Goal: Task Accomplishment & Management: Use online tool/utility

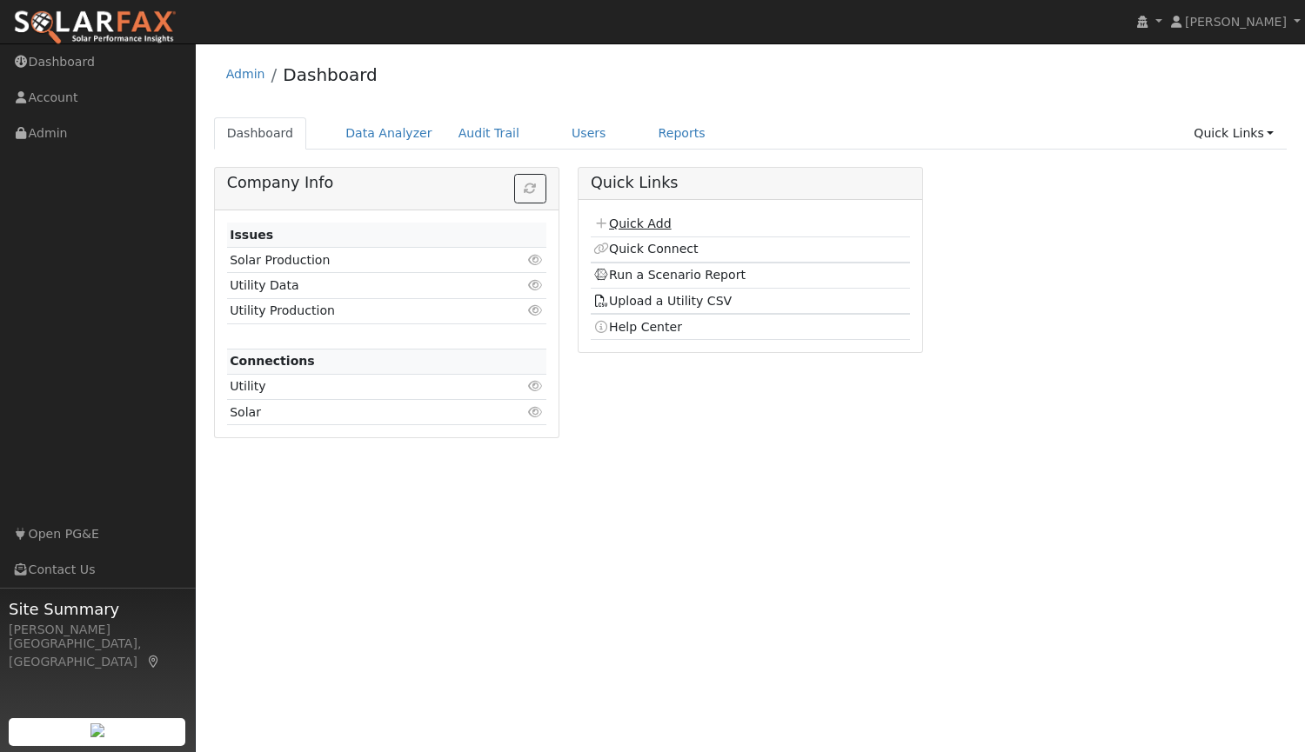
click at [630, 223] on link "Quick Add" at bounding box center [631, 224] width 77 height 14
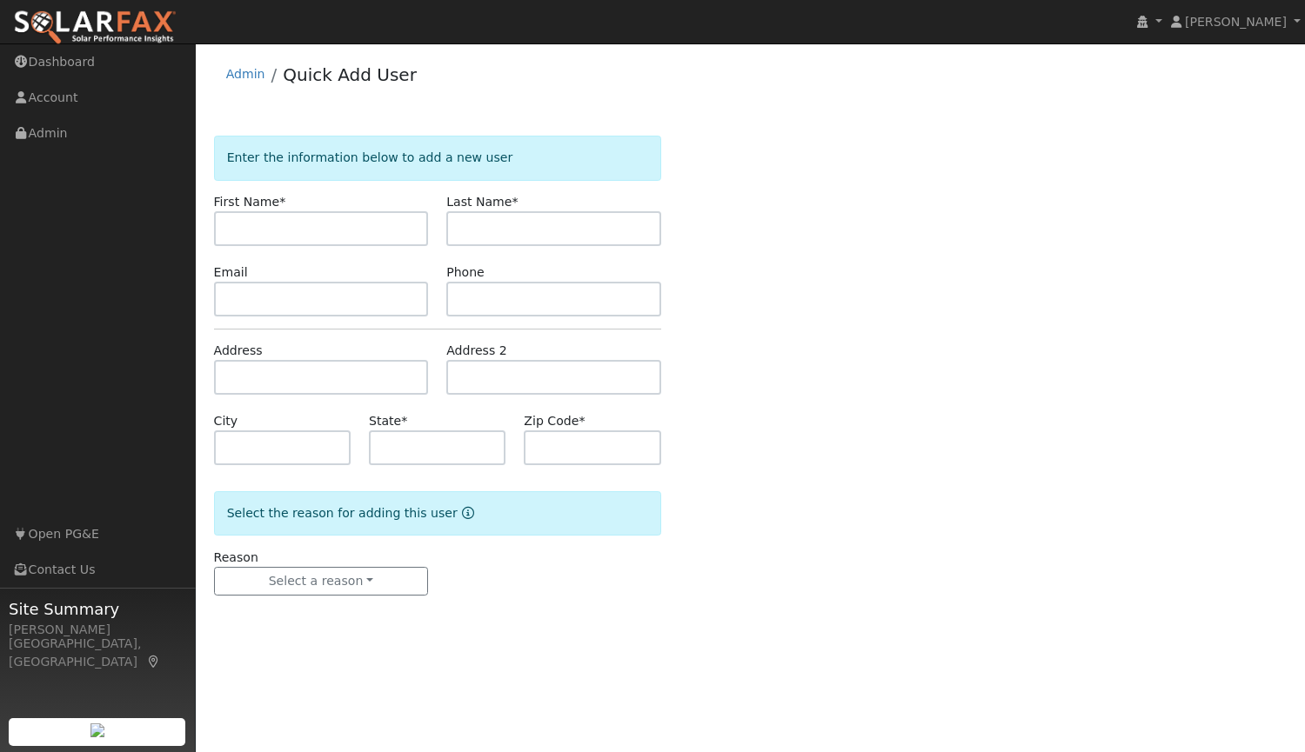
click at [367, 228] on input "text" at bounding box center [321, 228] width 215 height 35
type input "Jon"
type input "l"
type input "Law"
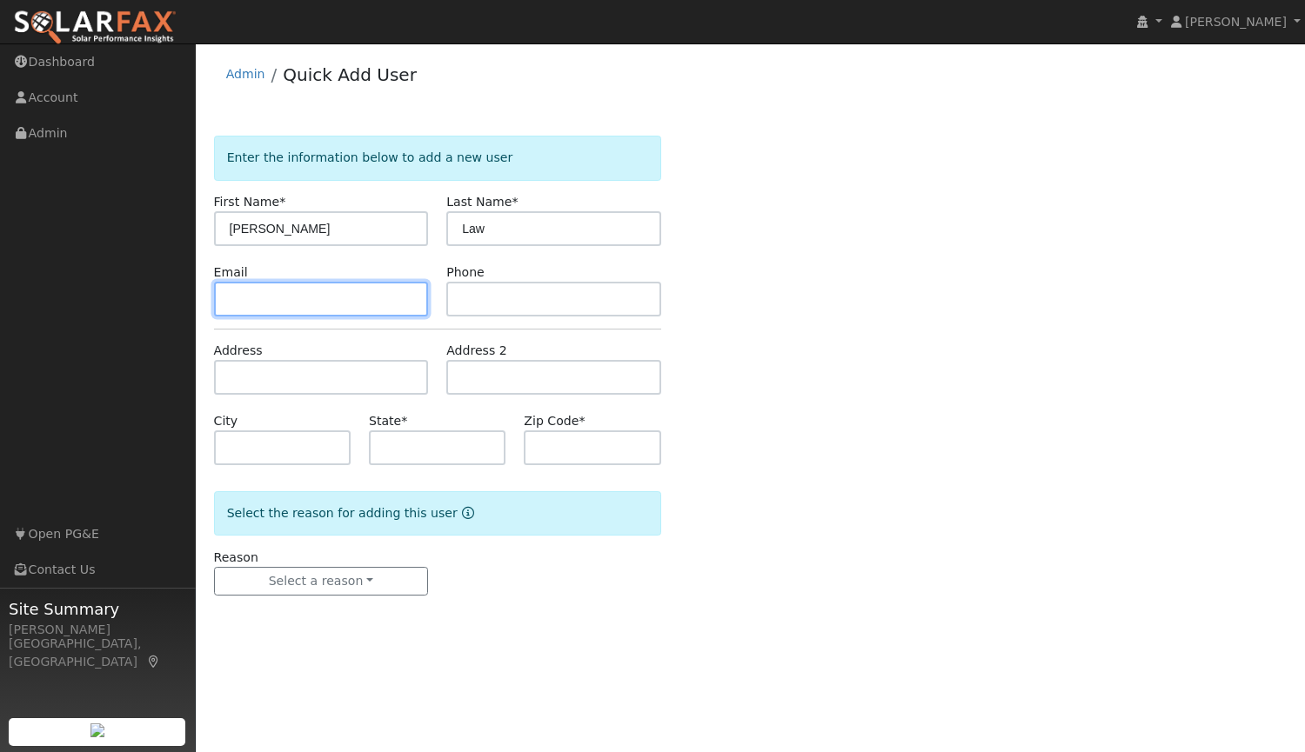
click at [291, 291] on input "text" at bounding box center [321, 299] width 215 height 35
click at [529, 296] on input "text" at bounding box center [553, 299] width 215 height 35
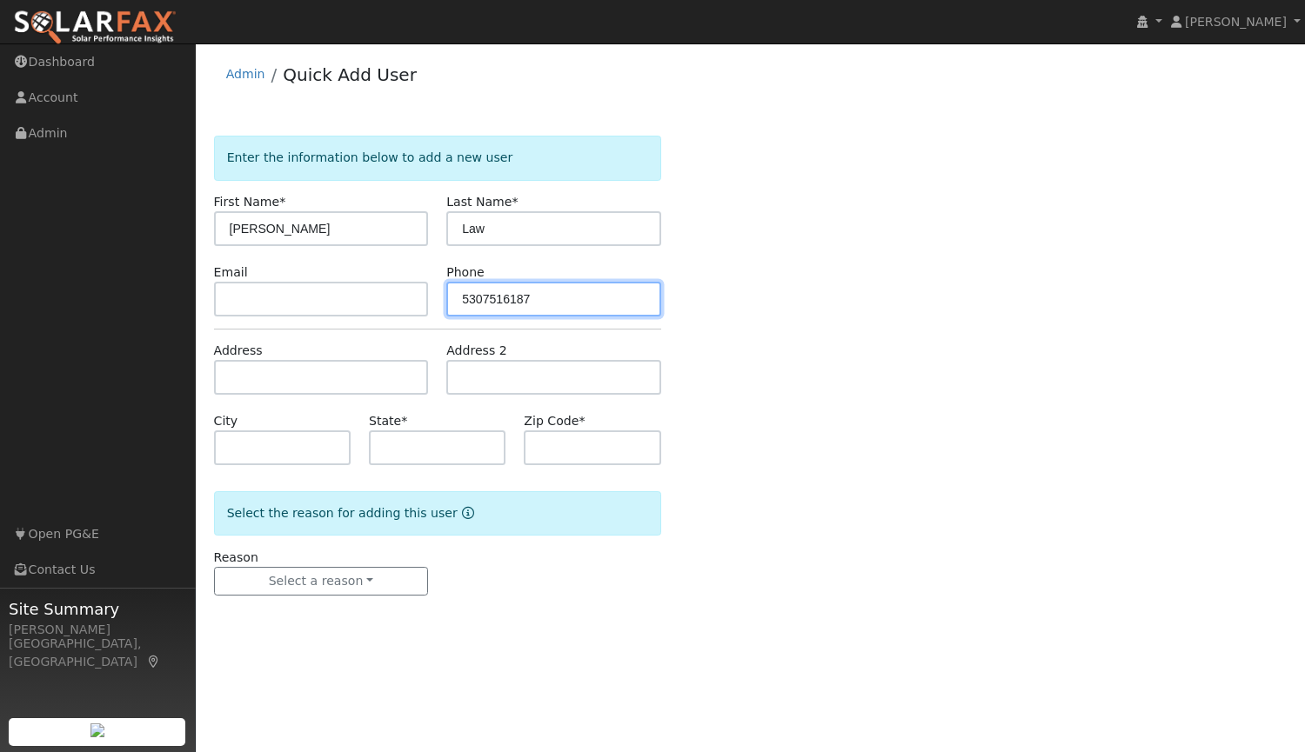
type input "5307516187"
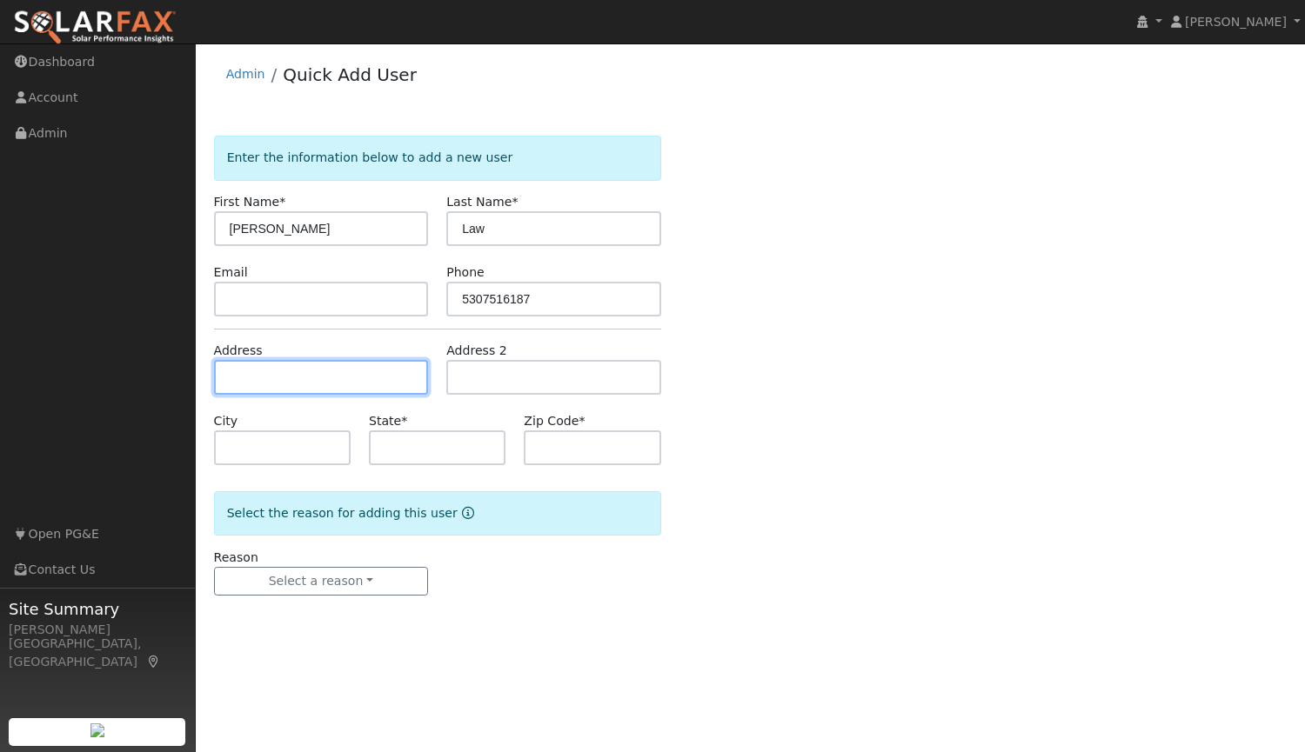
click at [360, 370] on input "text" at bounding box center [321, 377] width 215 height 35
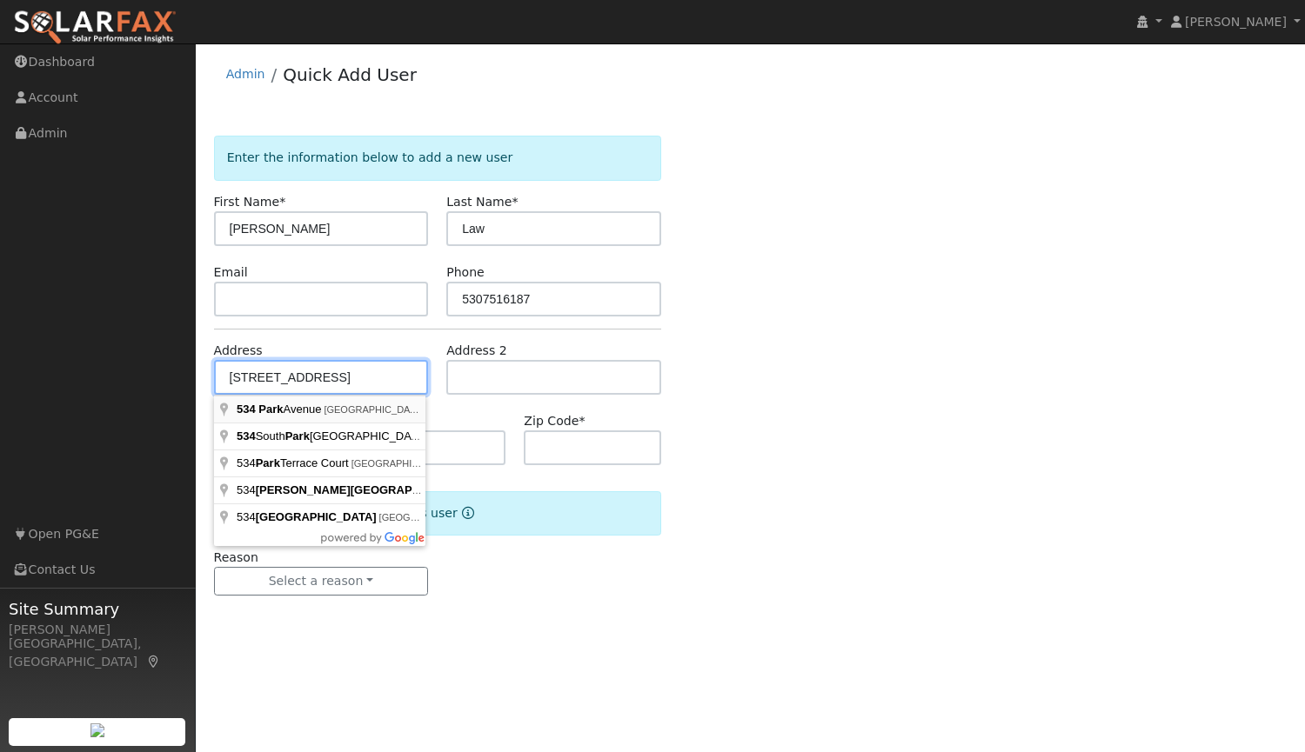
type input "534 Park Avenue"
type input "Yuba City"
type input "CA"
type input "95991"
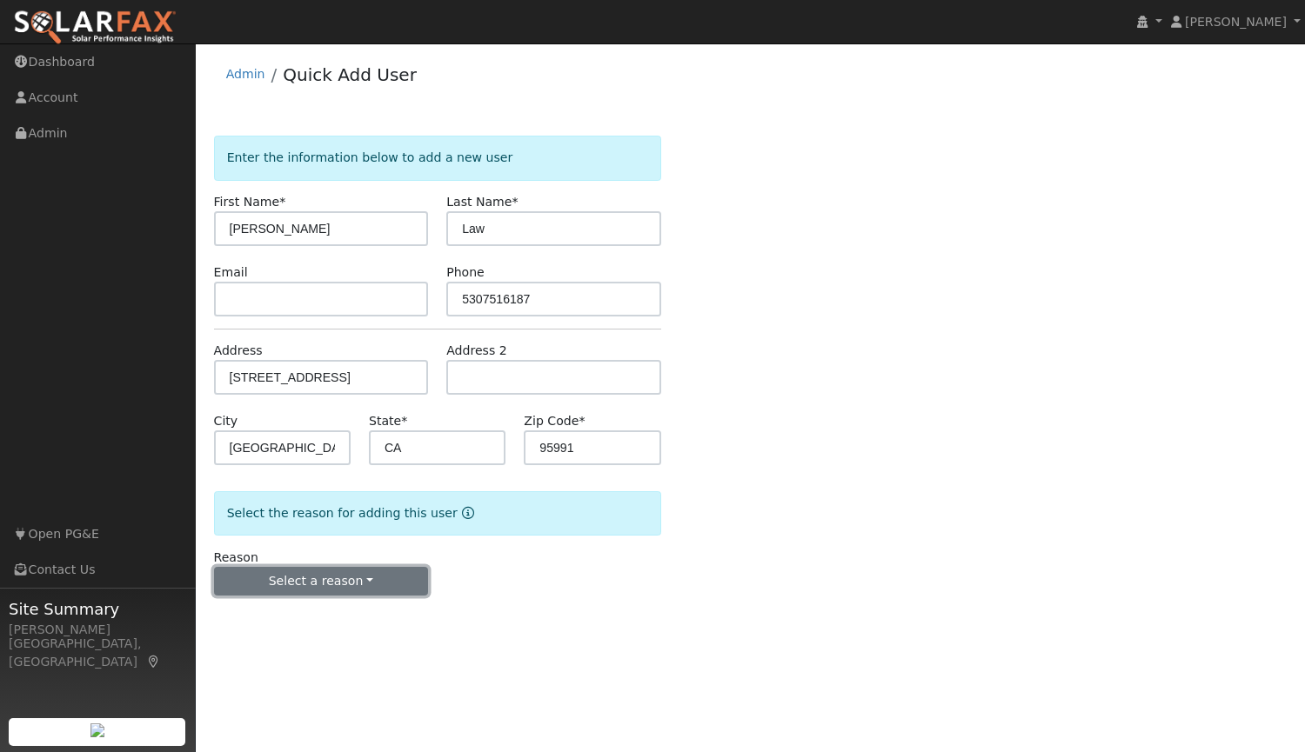
click at [336, 582] on button "Select a reason" at bounding box center [321, 582] width 215 height 30
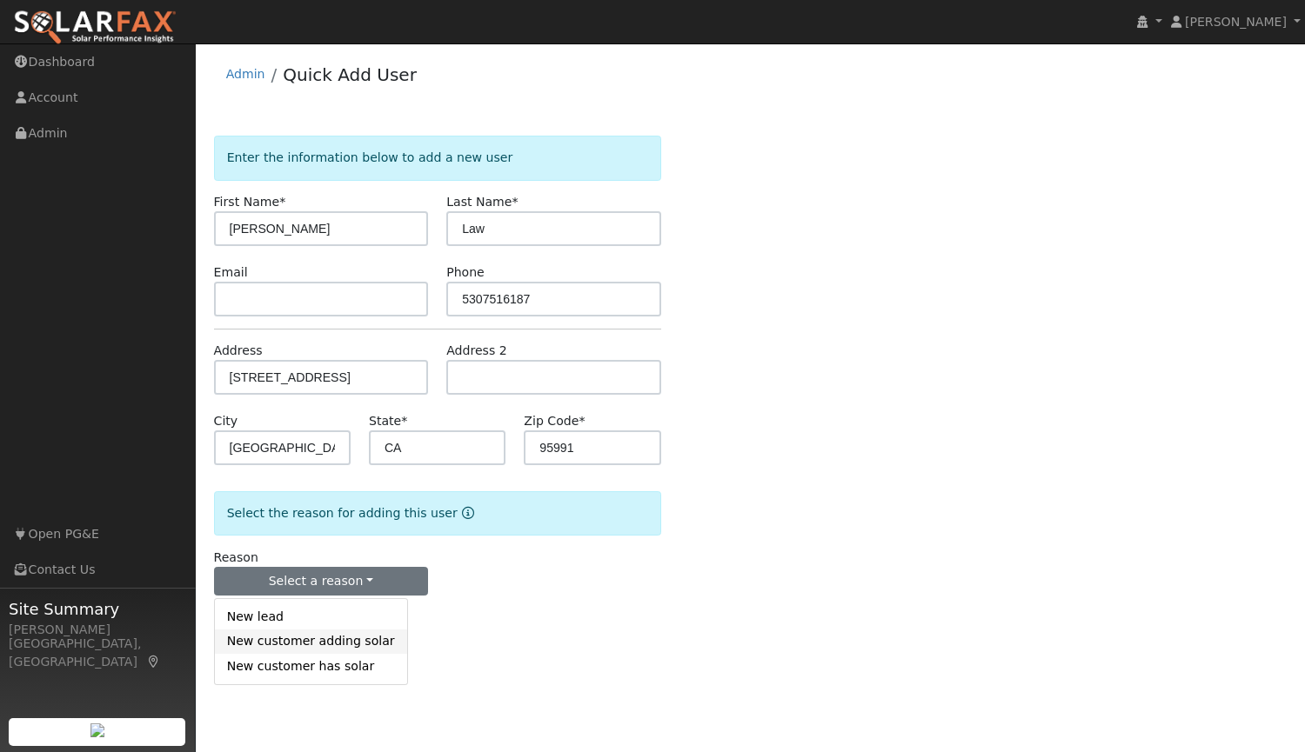
click at [325, 649] on link "New customer adding solar" at bounding box center [311, 642] width 192 height 24
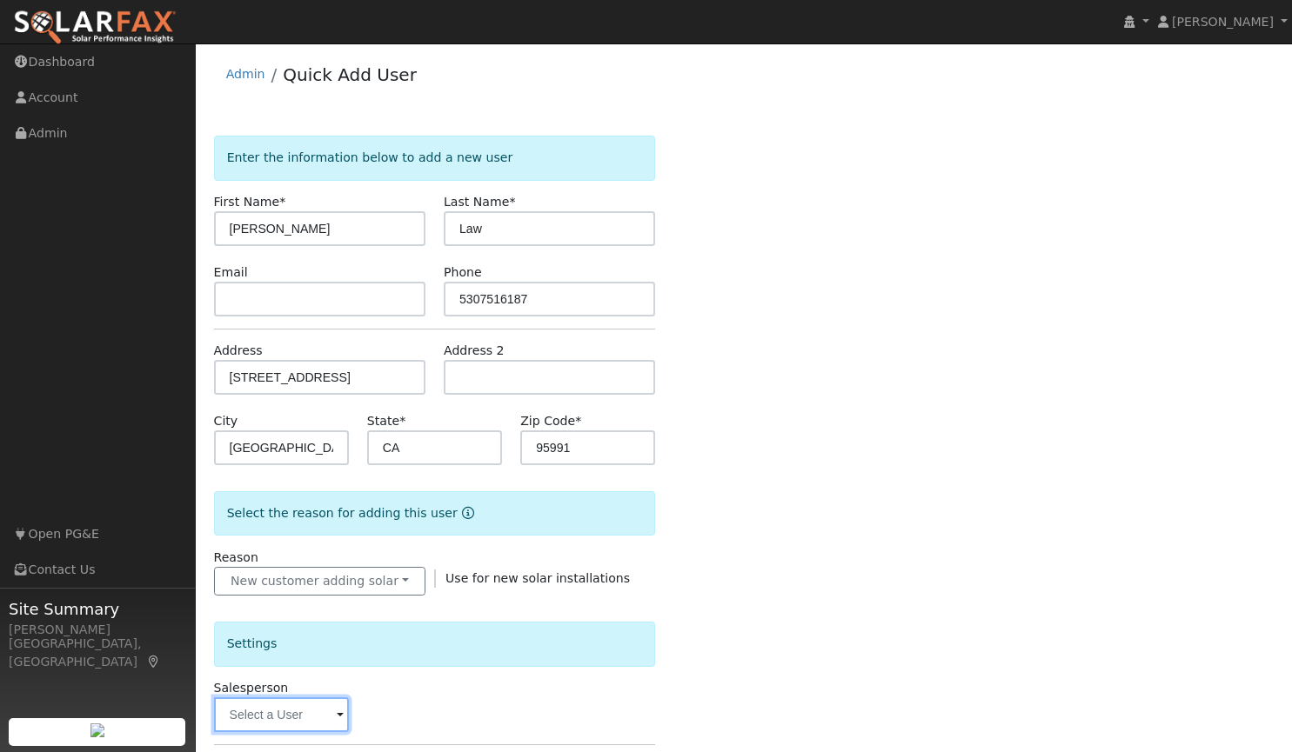
click at [297, 719] on input "text" at bounding box center [281, 715] width 135 height 35
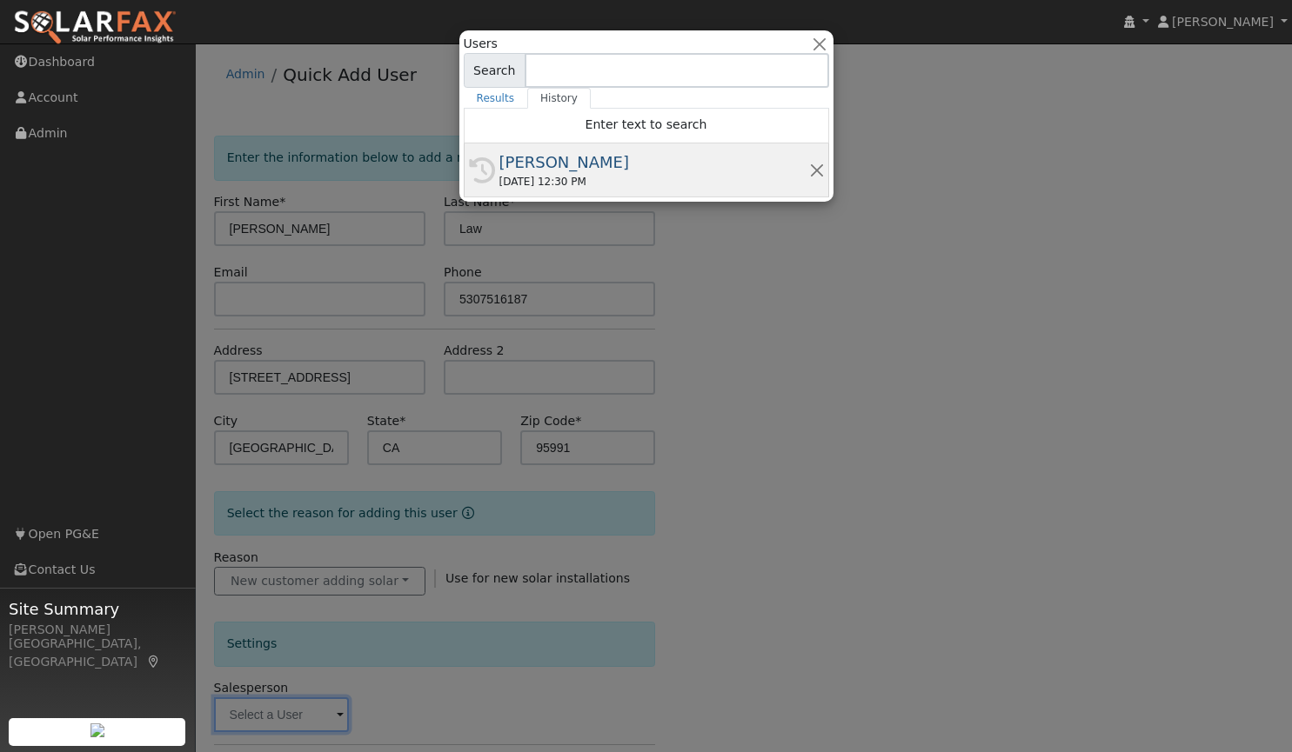
click at [597, 160] on div "[PERSON_NAME]" at bounding box center [654, 161] width 310 height 23
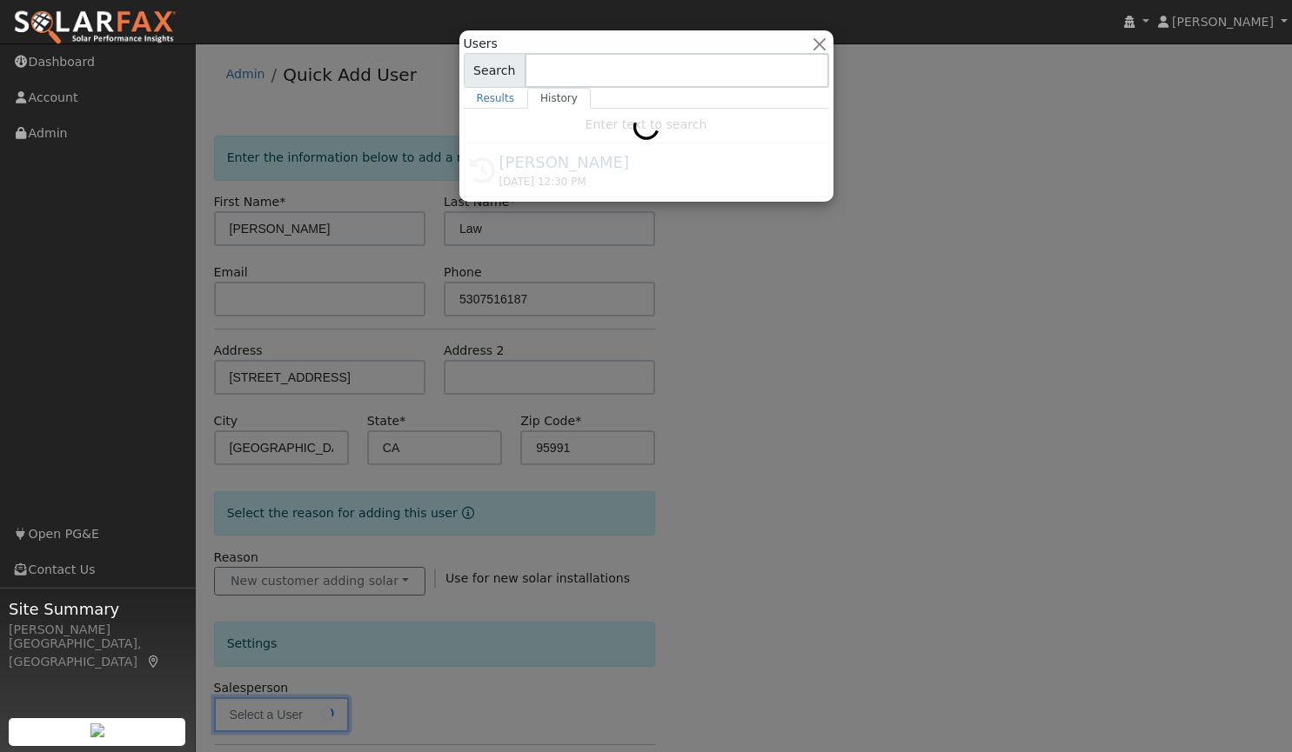
type input "[PERSON_NAME]"
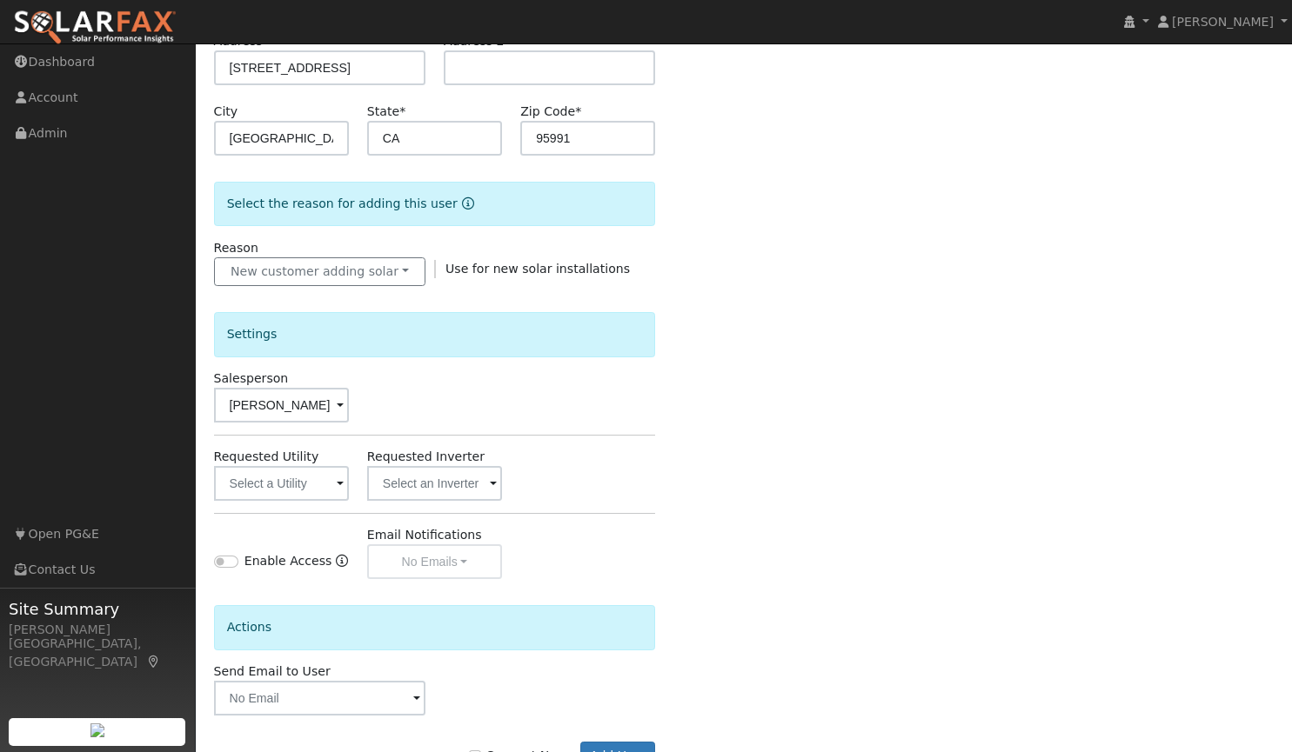
scroll to position [371, 0]
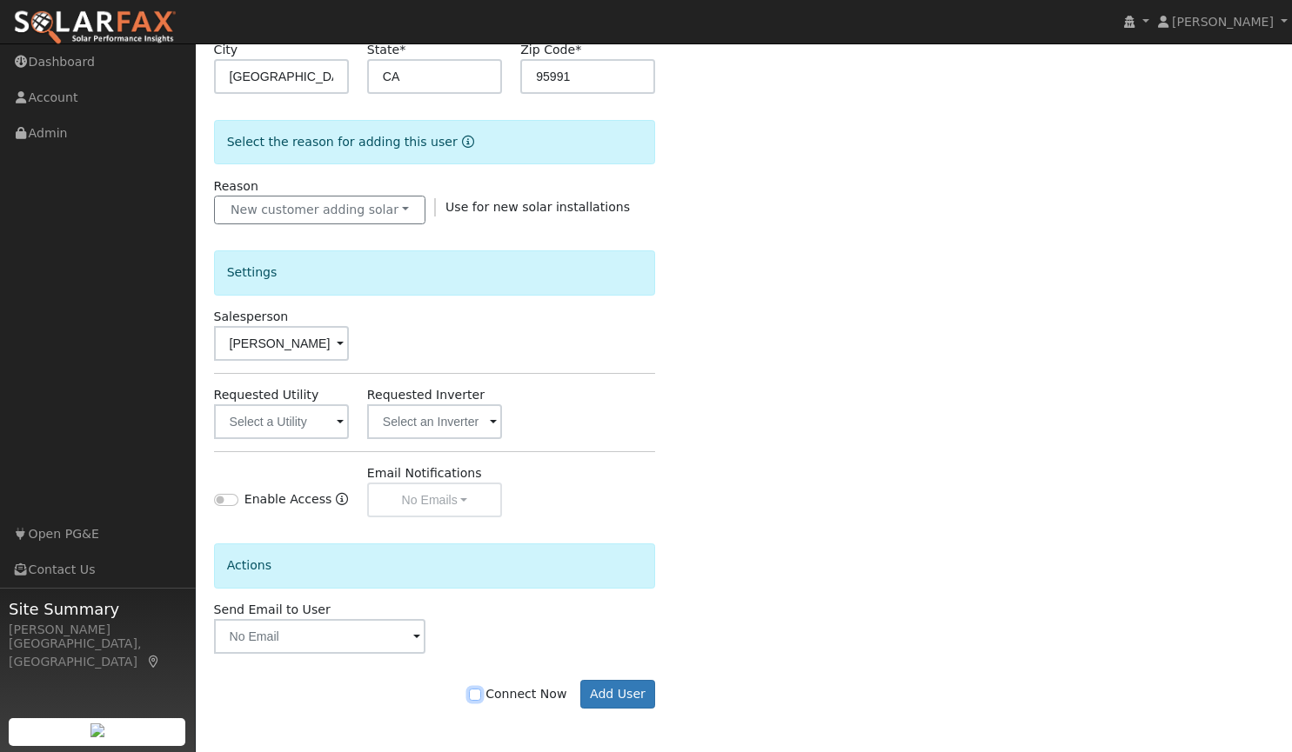
click at [481, 694] on input "Connect Now" at bounding box center [475, 695] width 12 height 12
checkbox input "true"
click at [615, 692] on button "Add User" at bounding box center [618, 695] width 76 height 30
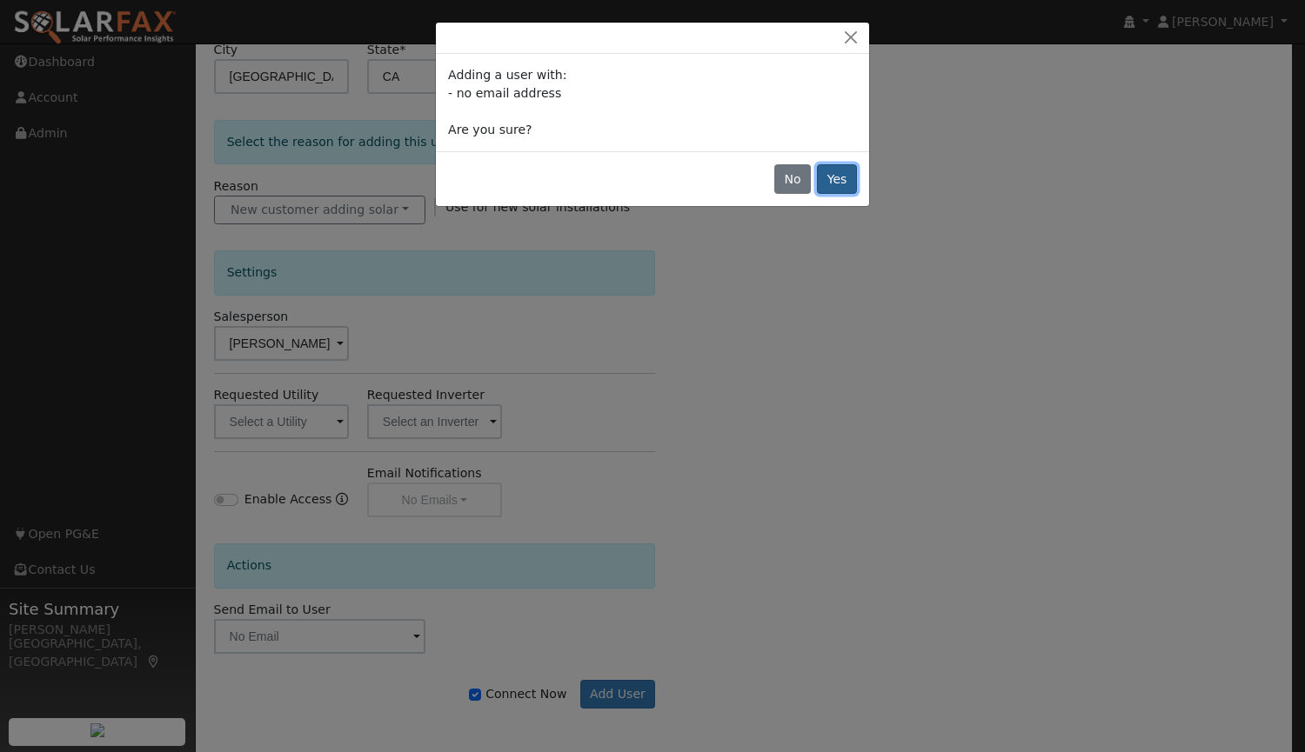
click at [842, 184] on button "Yes" at bounding box center [837, 179] width 40 height 30
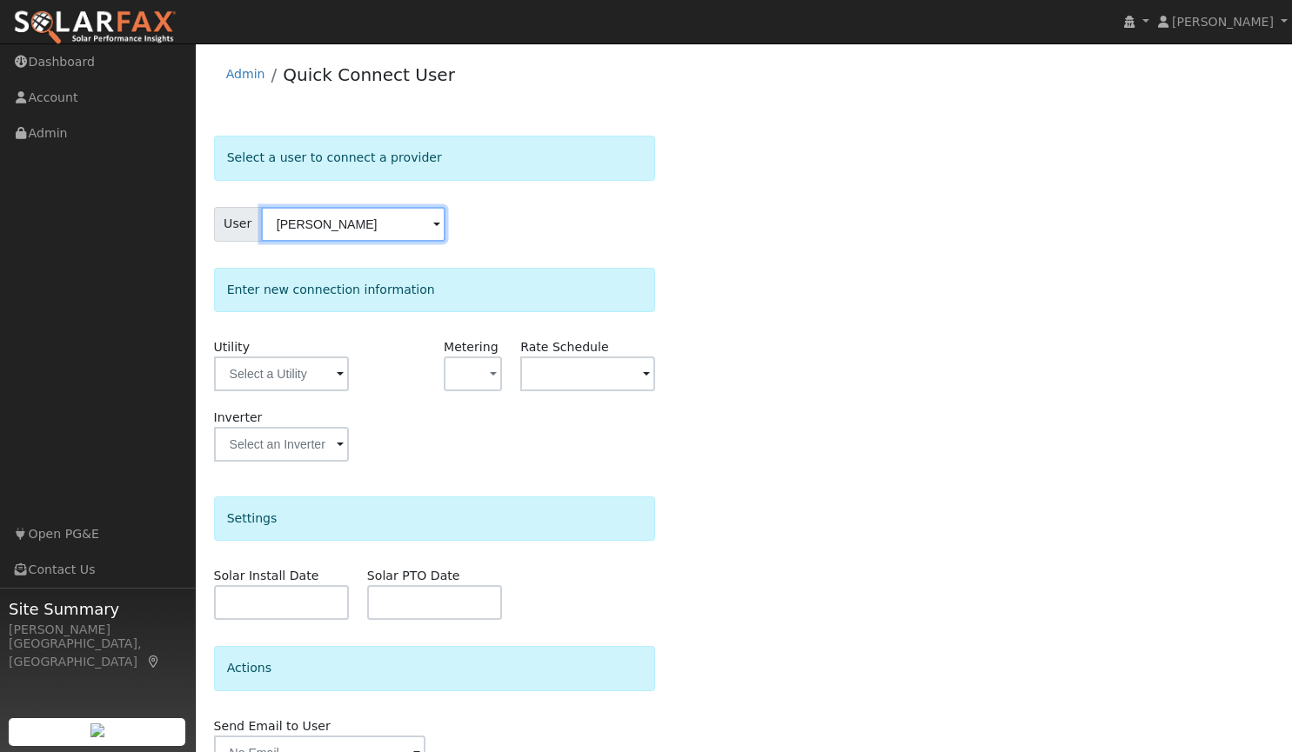
scroll to position [90, 0]
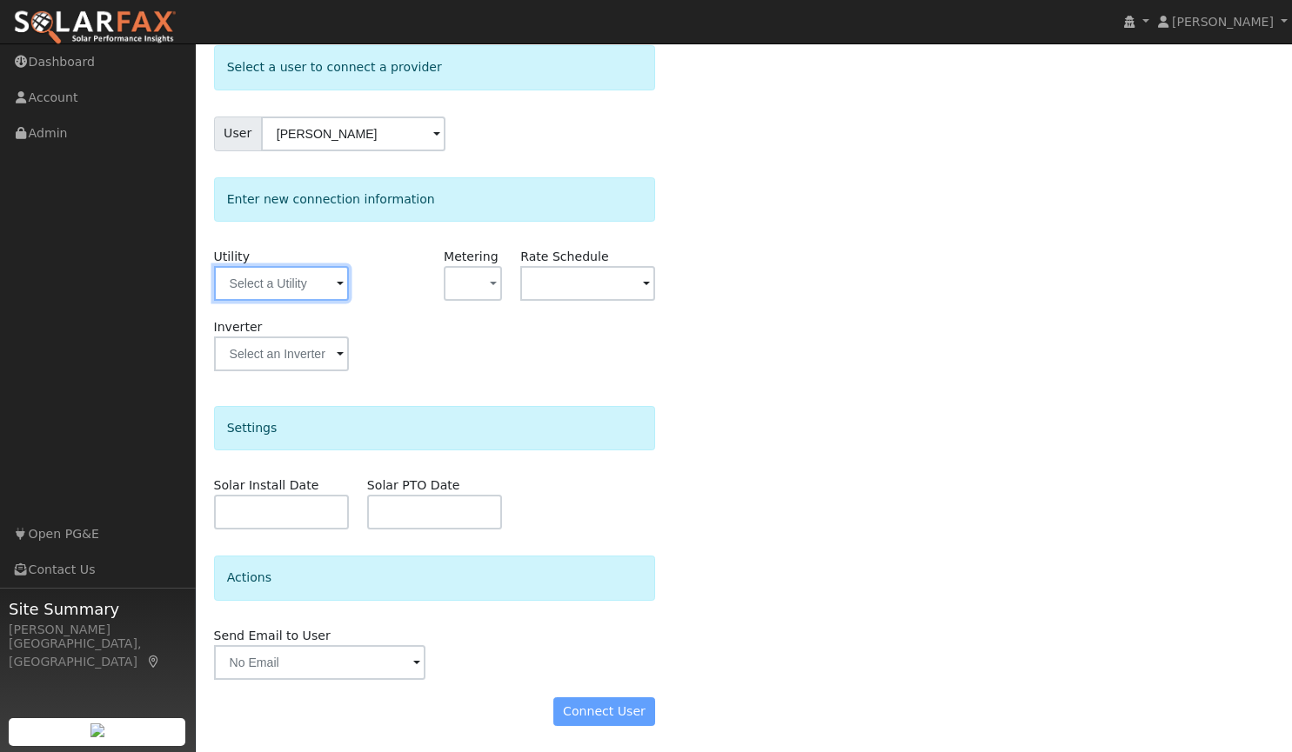
click at [258, 292] on input "text" at bounding box center [281, 283] width 135 height 35
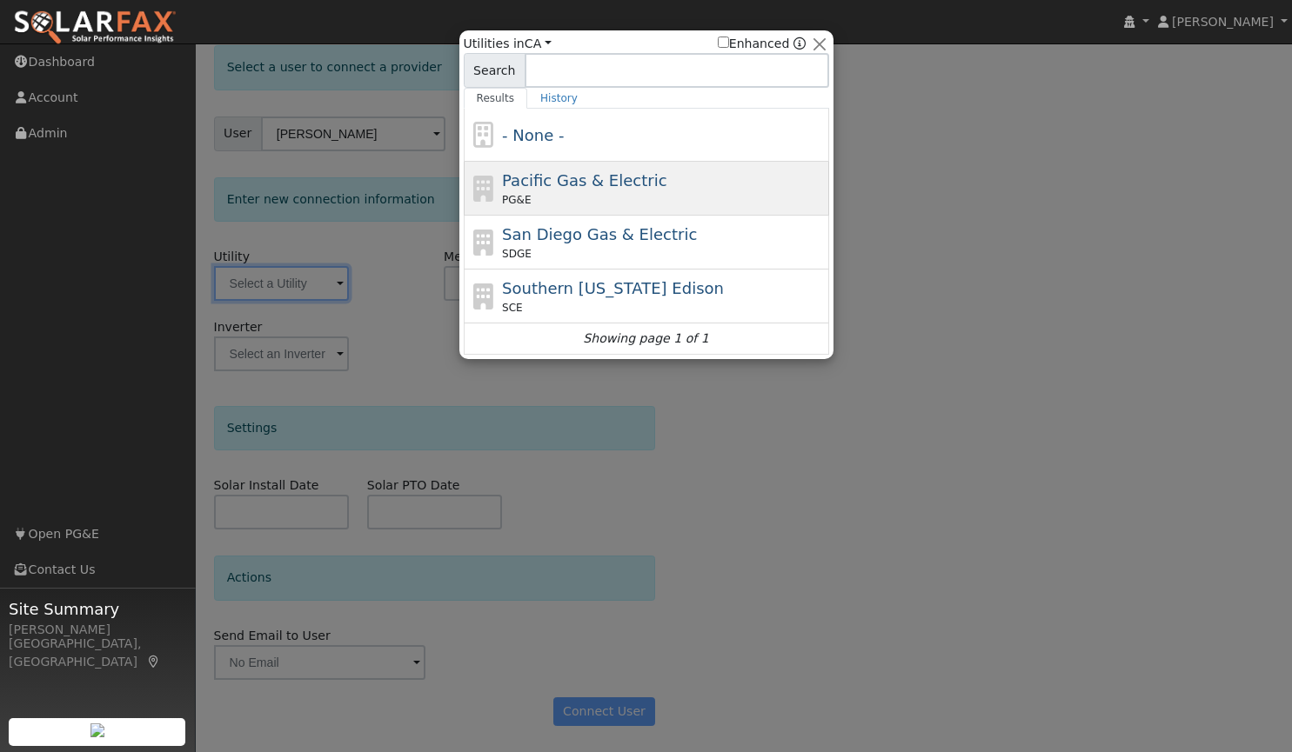
click at [615, 181] on span "Pacific Gas & Electric" at bounding box center [584, 180] width 164 height 18
type input "PG&E"
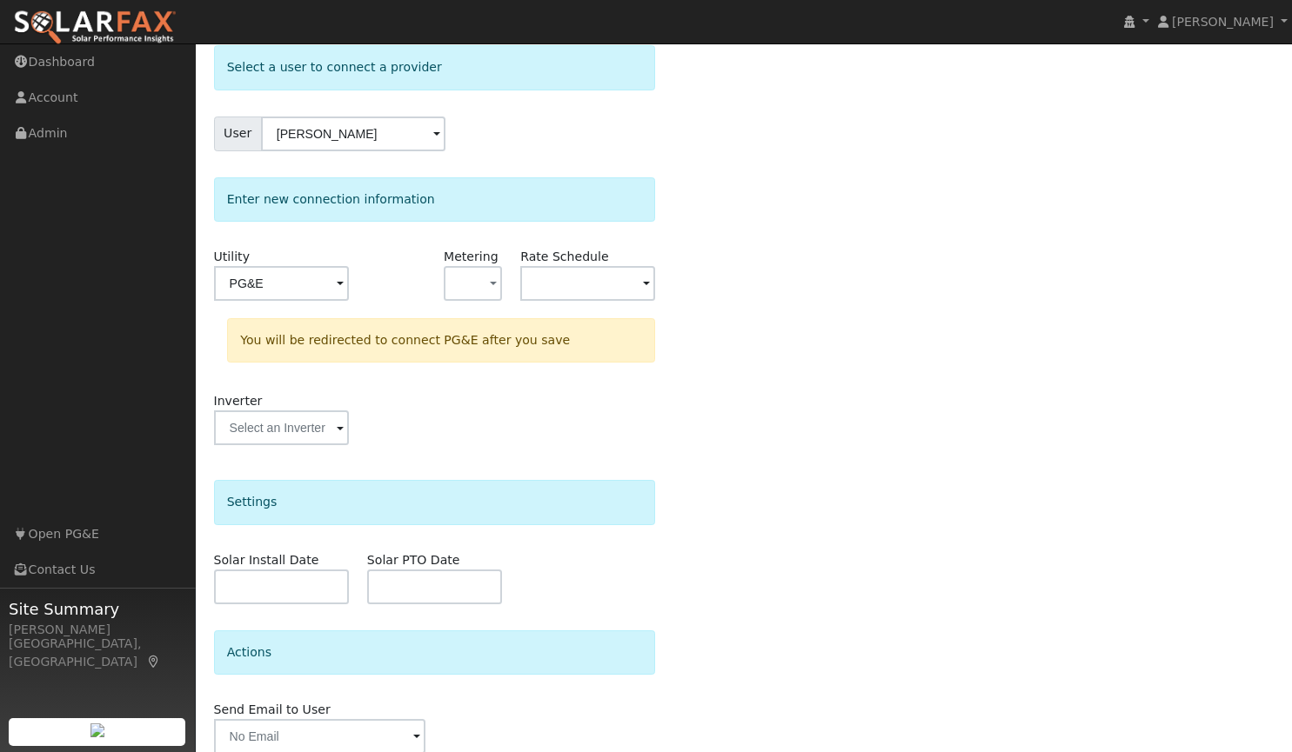
scroll to position [165, 0]
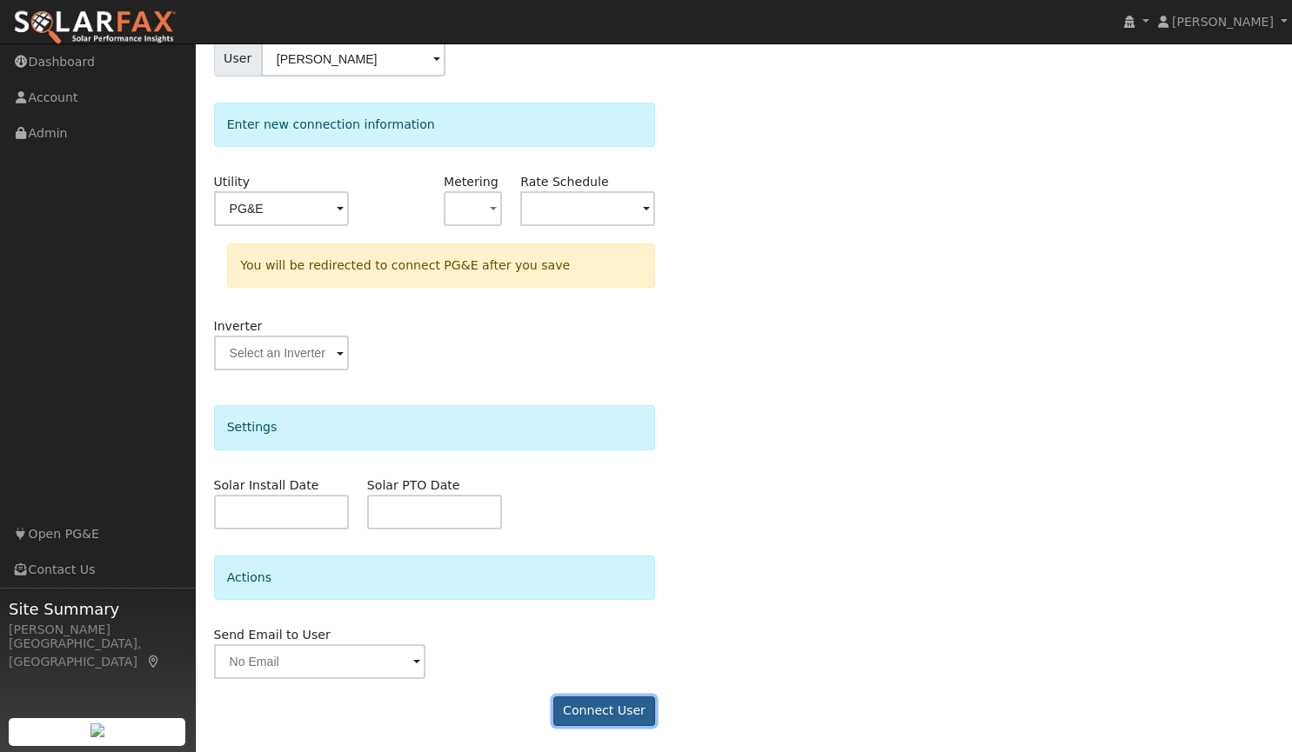
click at [612, 714] on button "Connect User" at bounding box center [604, 712] width 103 height 30
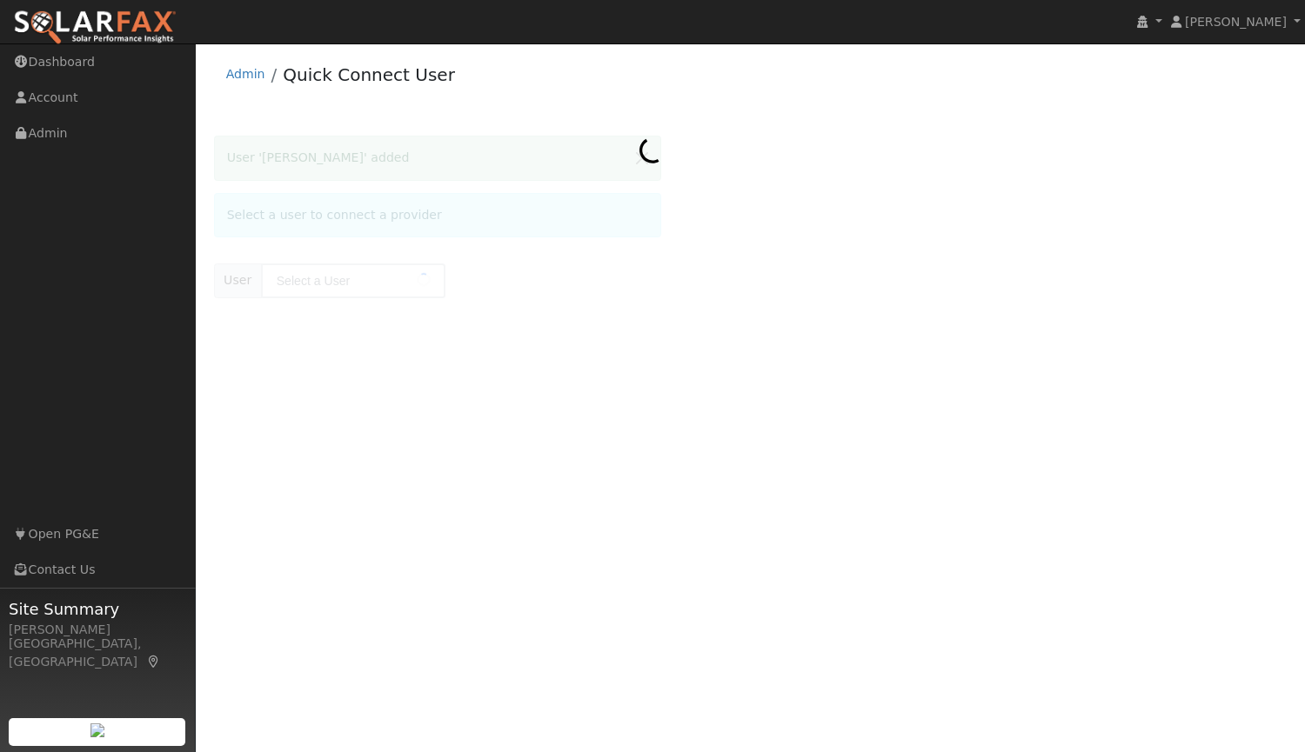
type input "[PERSON_NAME]"
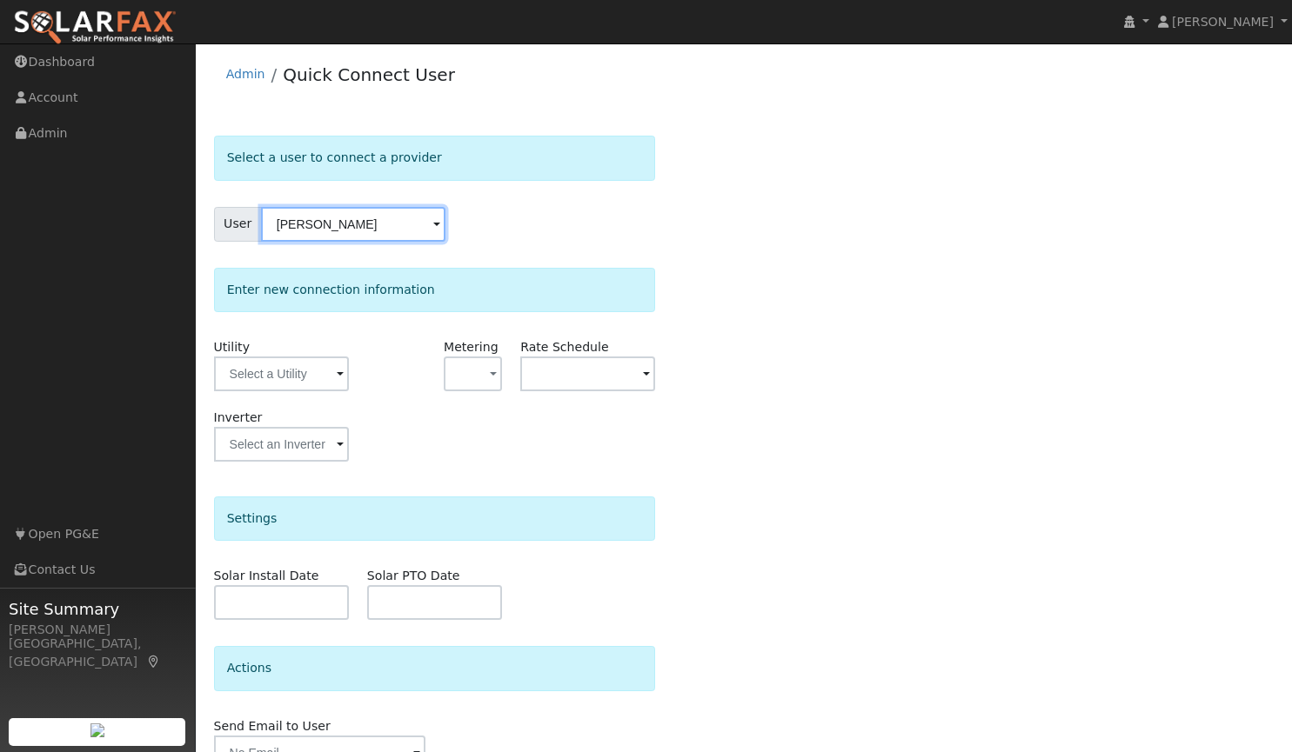
scroll to position [90, 0]
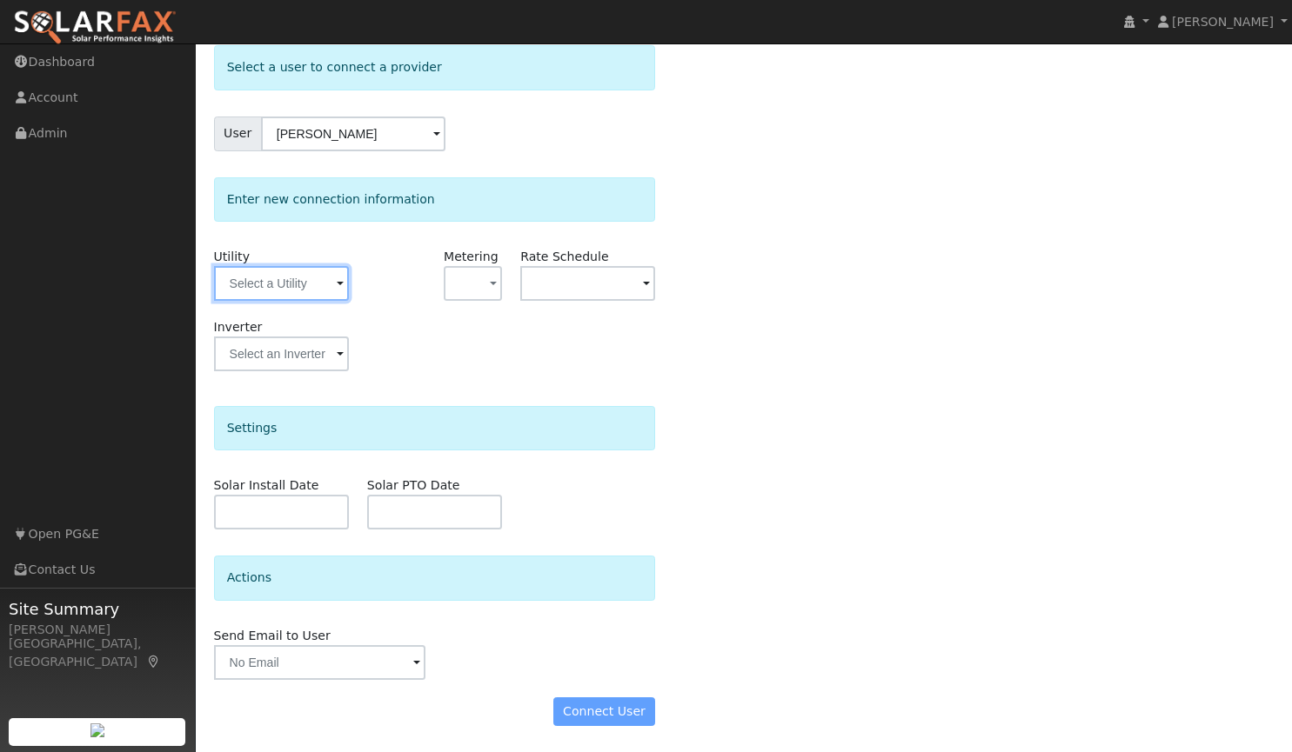
click at [324, 286] on input "text" at bounding box center [281, 283] width 135 height 35
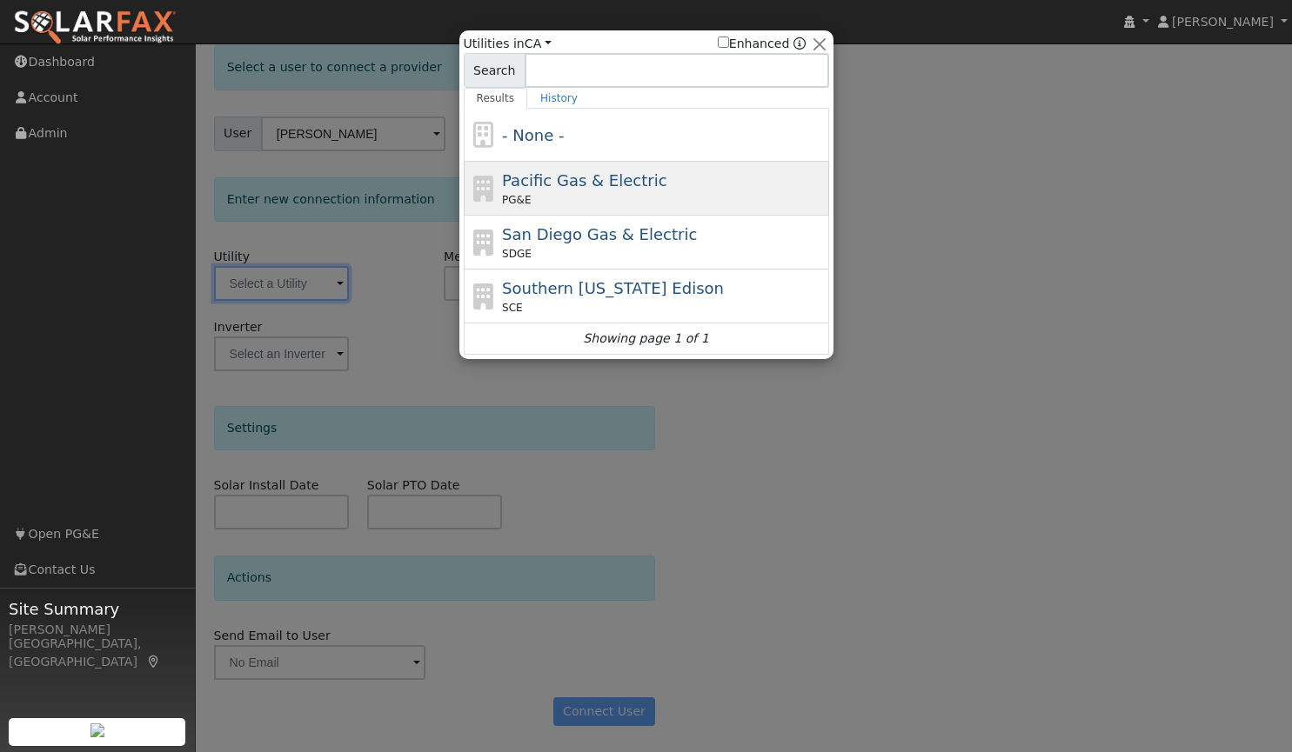
click at [550, 190] on span "Pacific Gas & Electric" at bounding box center [584, 180] width 164 height 18
type input "PG&E"
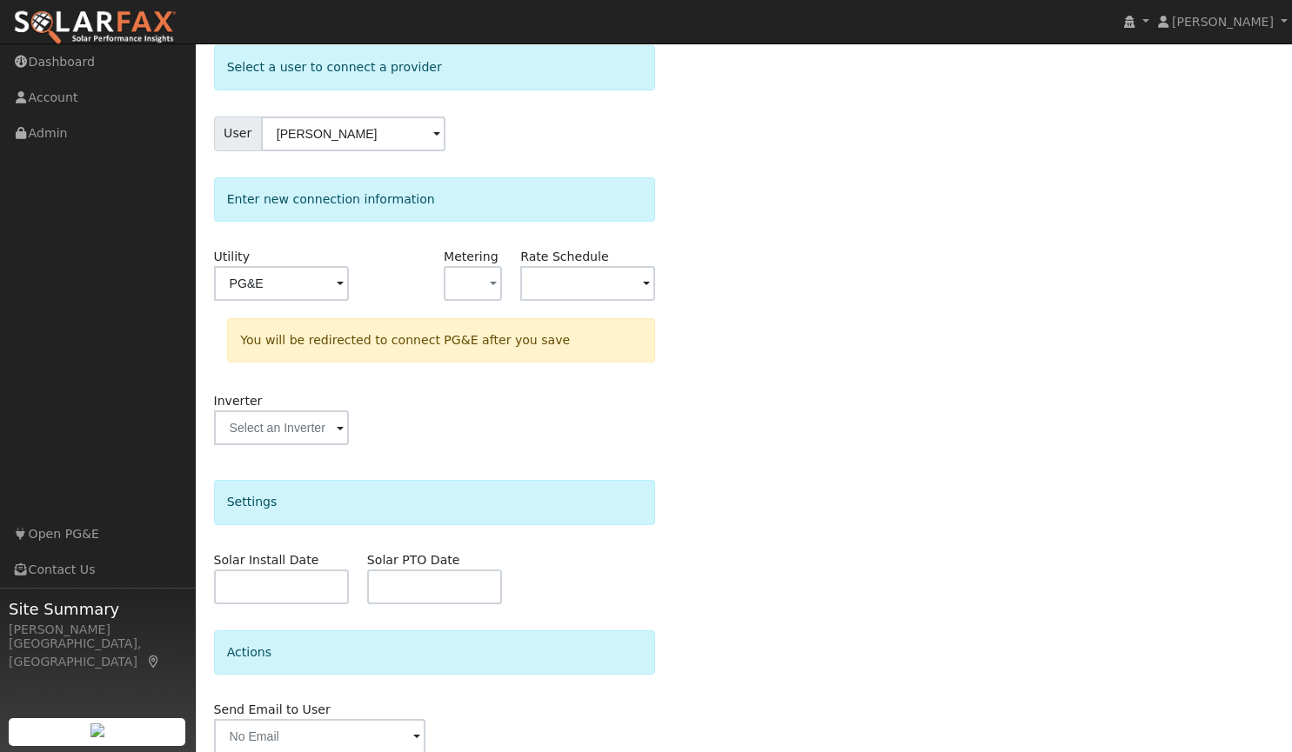
scroll to position [165, 0]
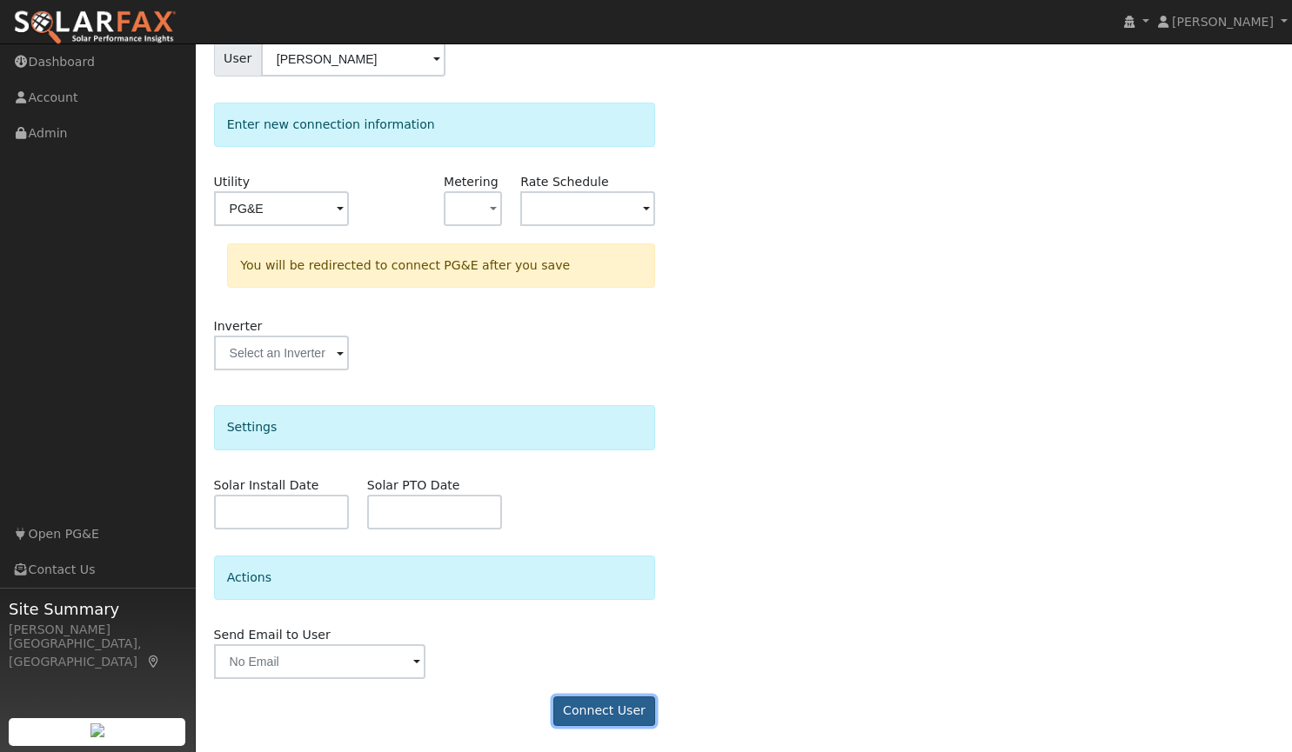
click at [592, 701] on button "Connect User" at bounding box center [604, 712] width 103 height 30
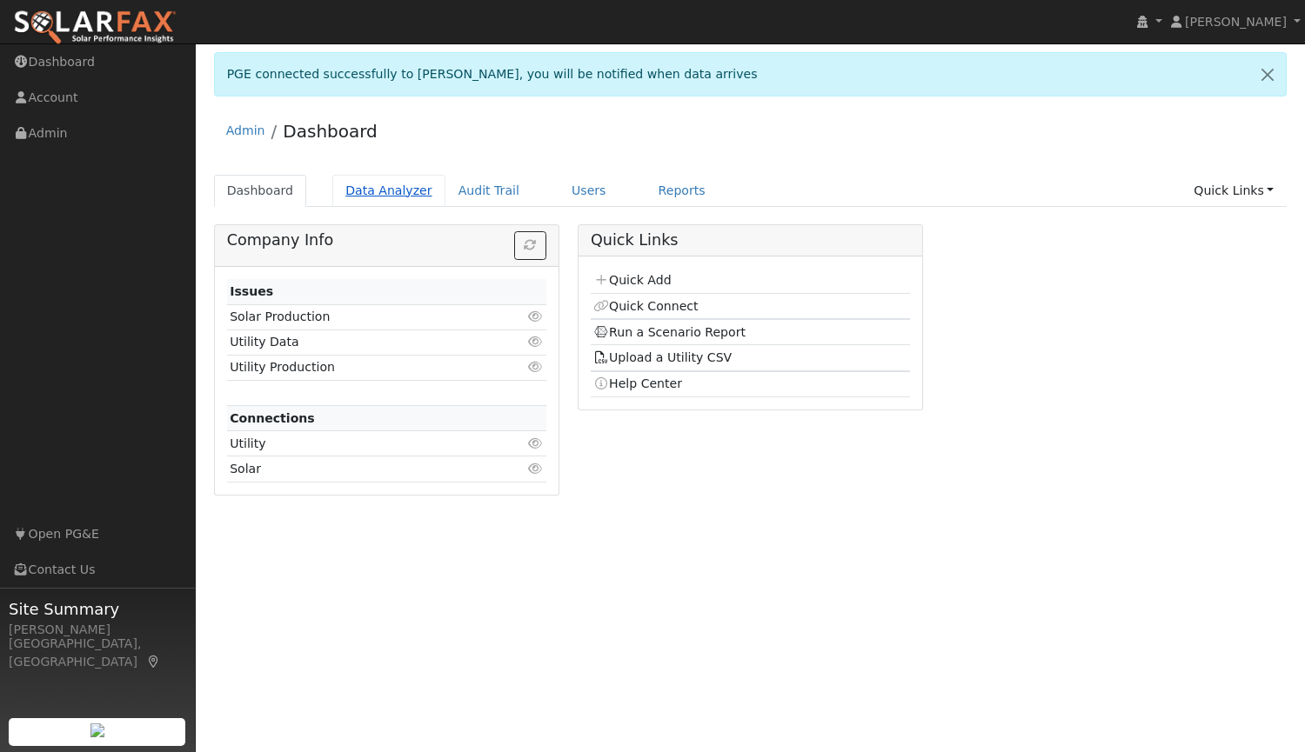
click at [382, 195] on link "Data Analyzer" at bounding box center [388, 191] width 113 height 32
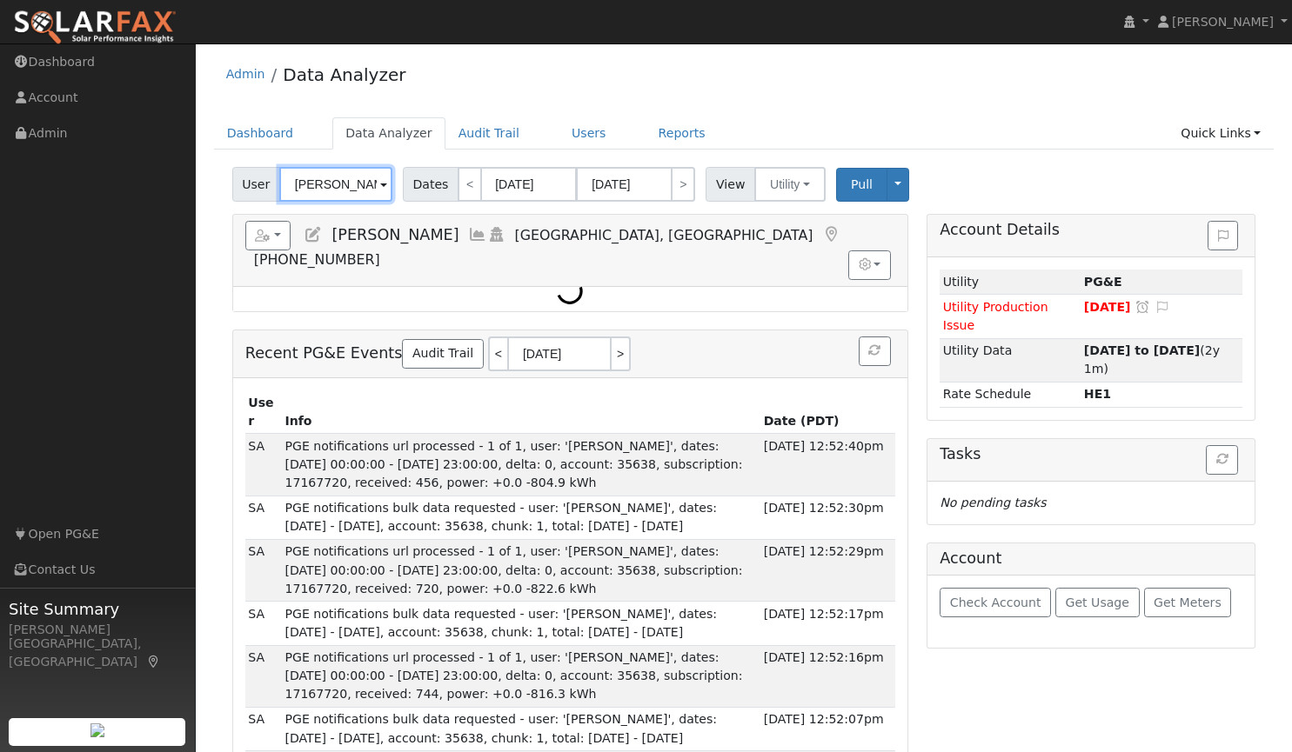
click at [367, 188] on input "[PERSON_NAME]" at bounding box center [335, 184] width 113 height 35
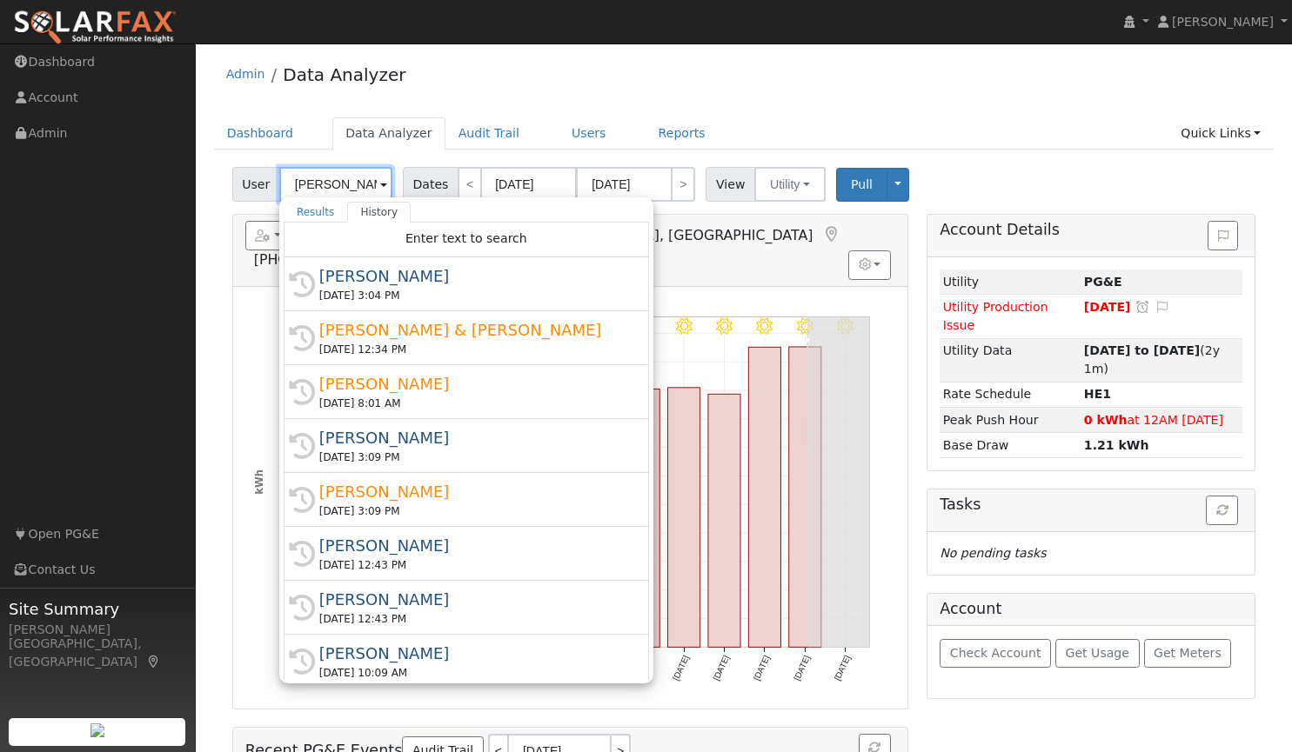
type input "l"
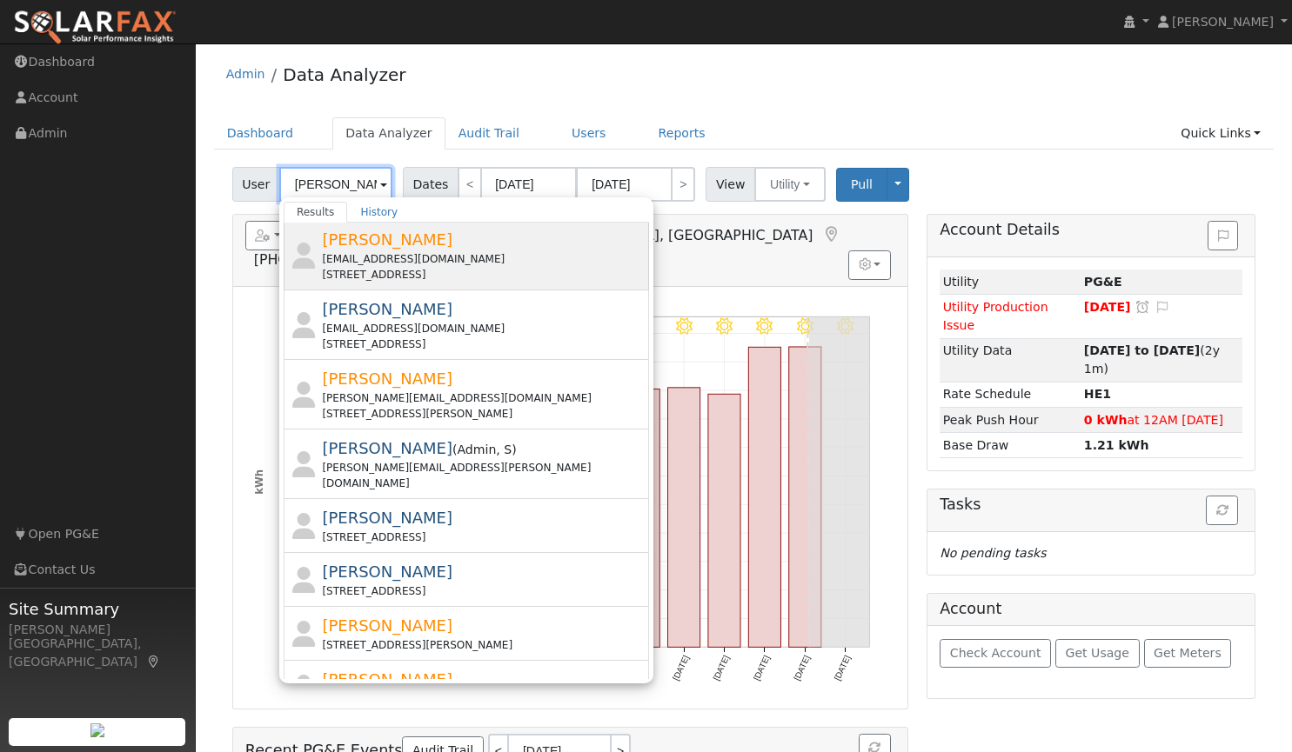
scroll to position [265, 0]
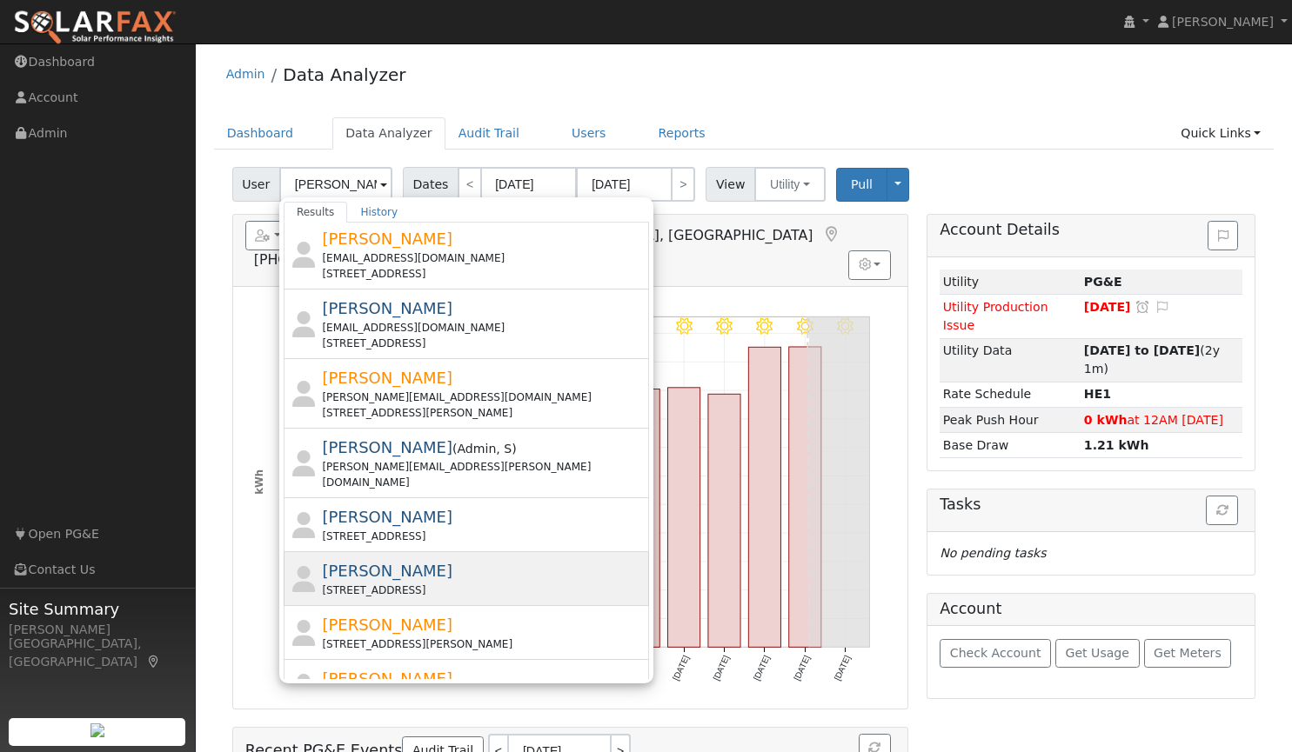
click at [354, 583] on div "534 Park Avenue, Yuba City, CA 95991" at bounding box center [483, 591] width 323 height 16
type input "Jon Law"
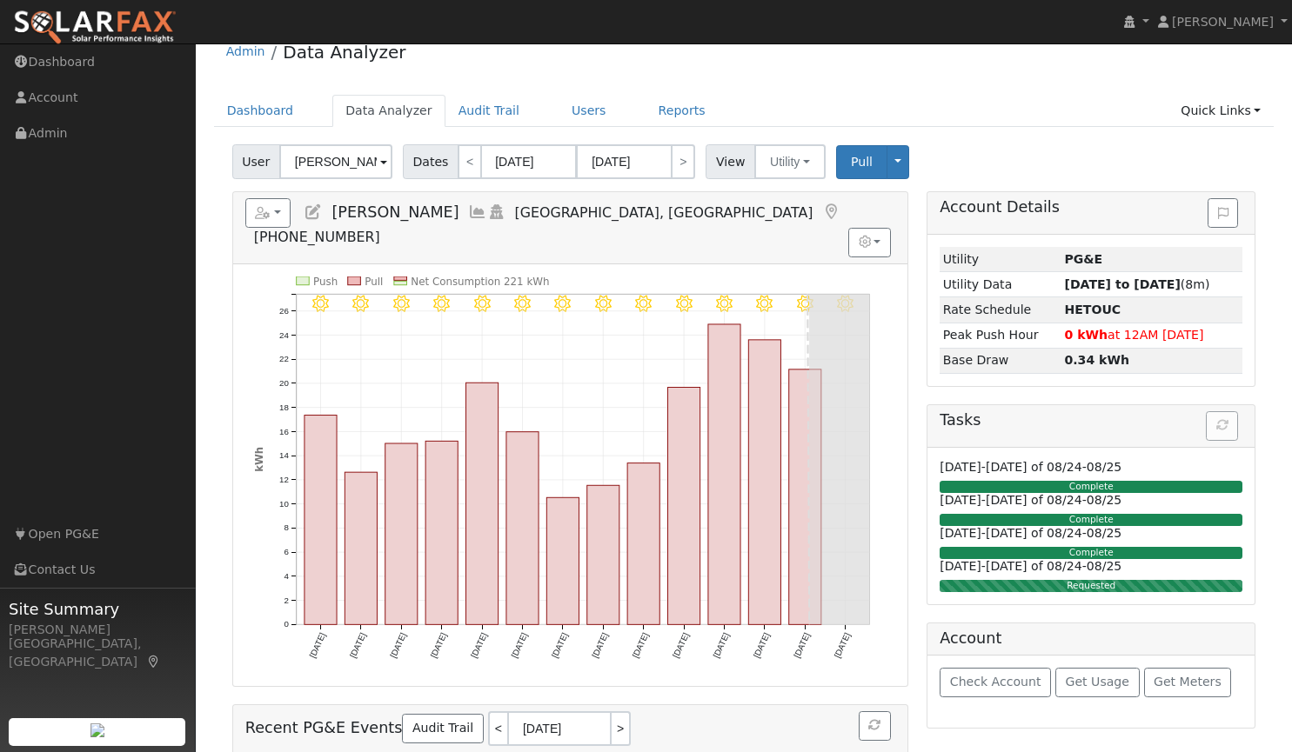
scroll to position [18, 0]
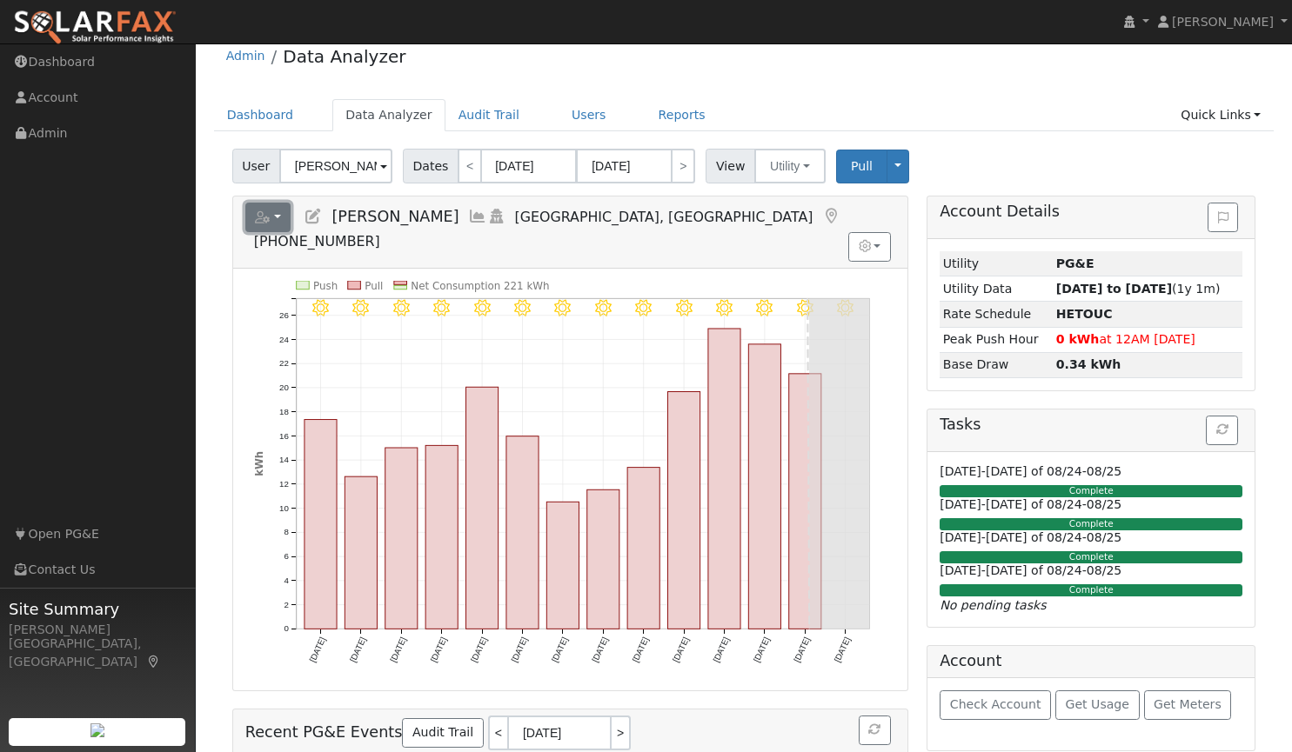
click at [277, 216] on button "button" at bounding box center [268, 218] width 46 height 30
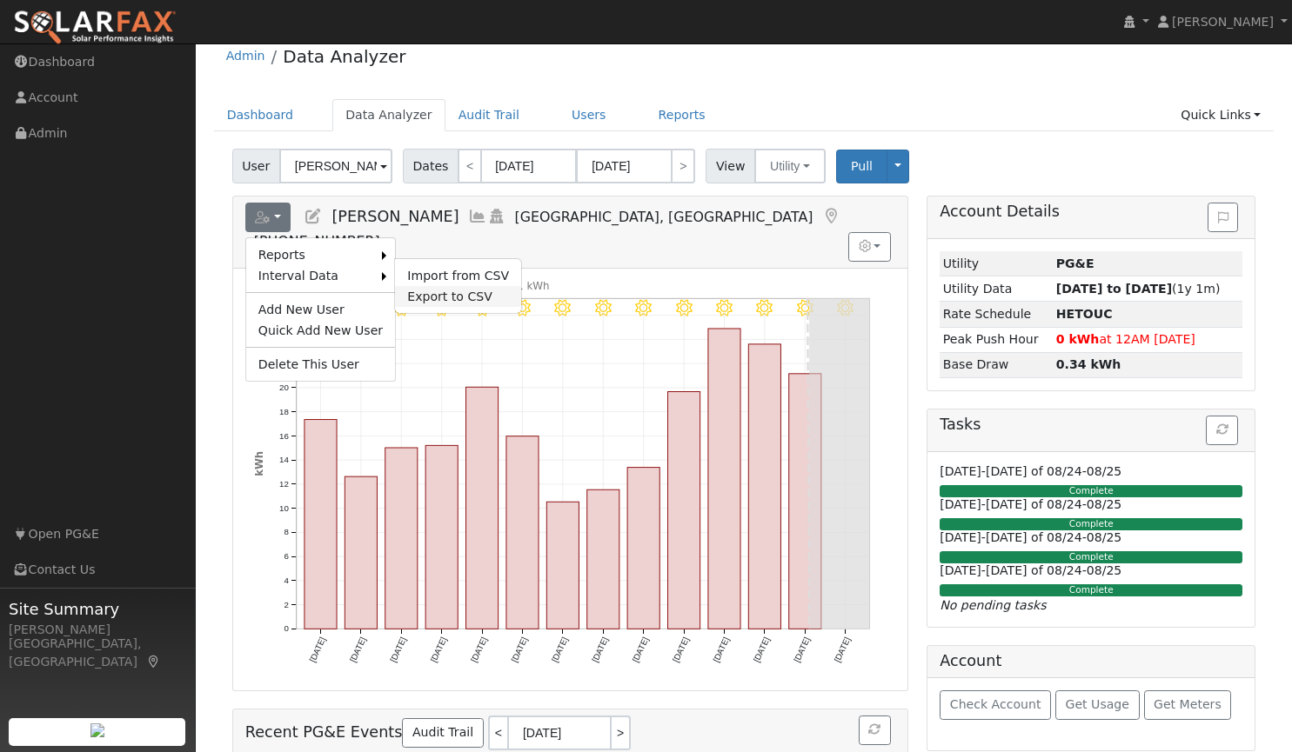
click at [447, 297] on link "Export to CSV" at bounding box center [458, 296] width 126 height 21
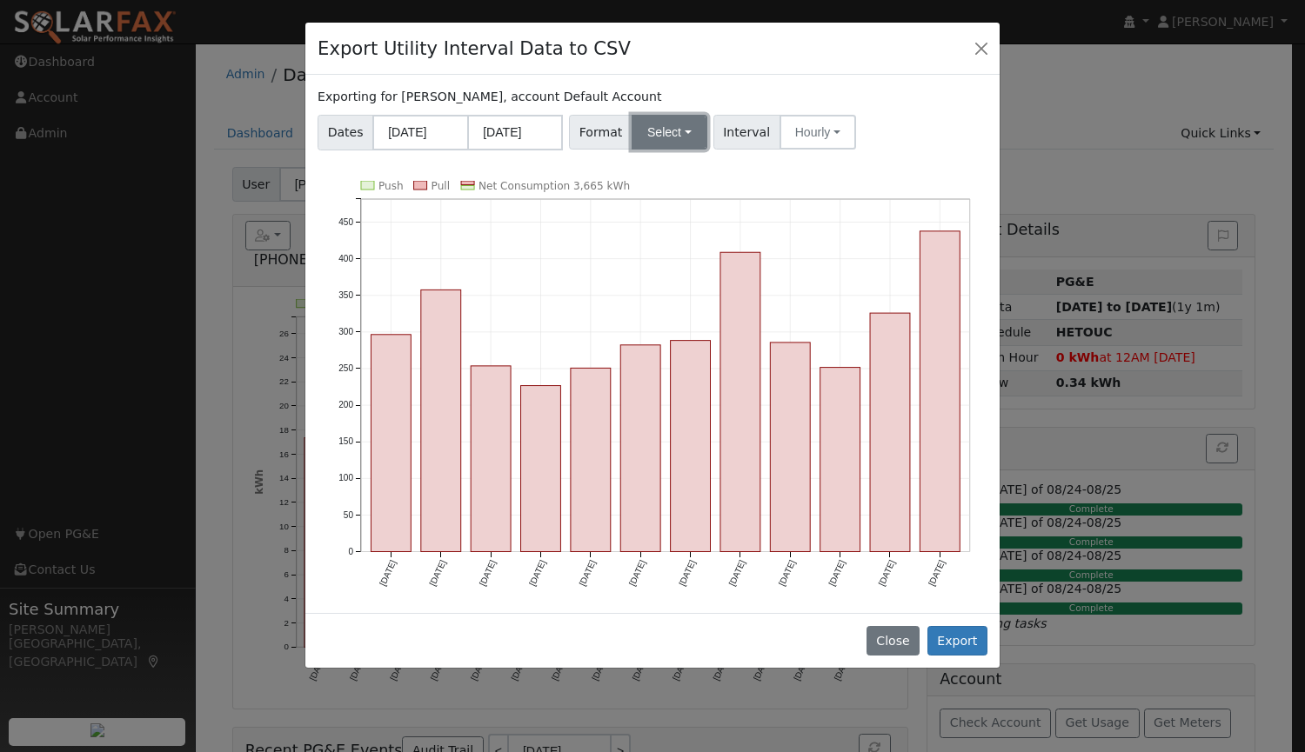
click at [654, 126] on button "Select" at bounding box center [669, 132] width 76 height 35
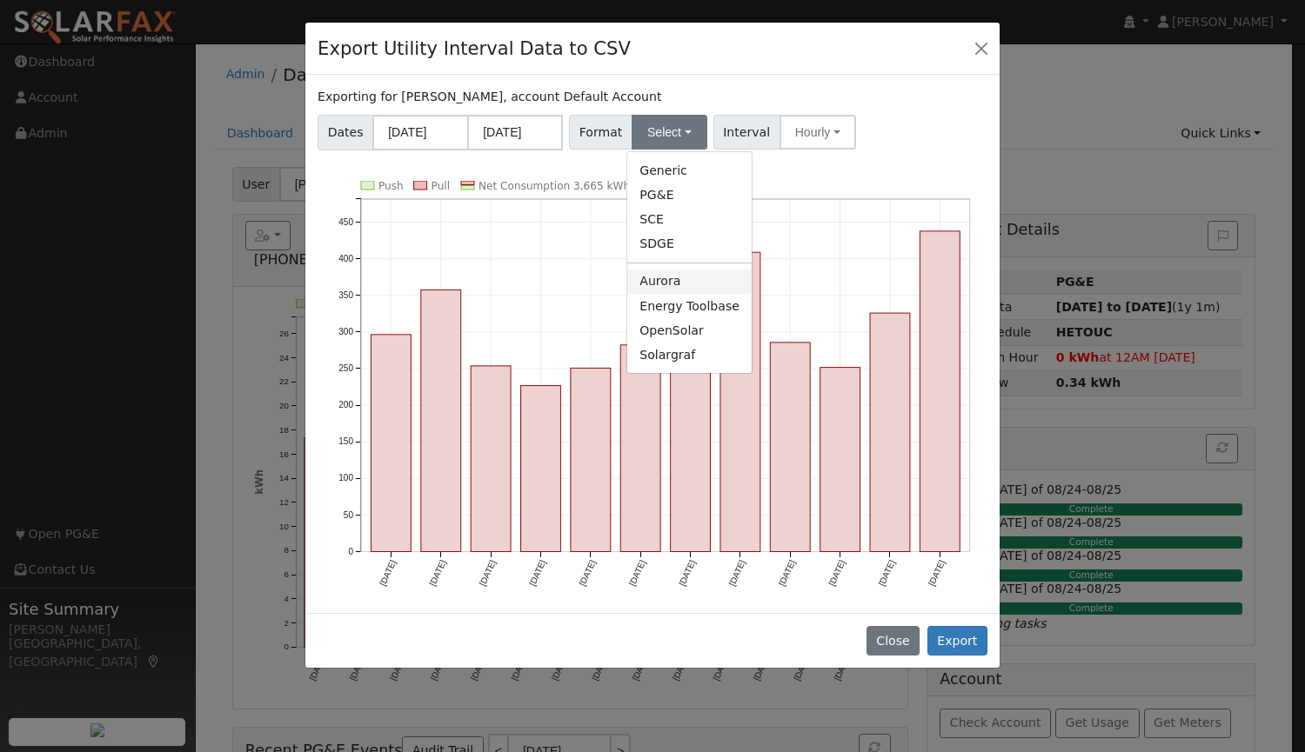
click at [656, 282] on link "Aurora" at bounding box center [689, 282] width 124 height 24
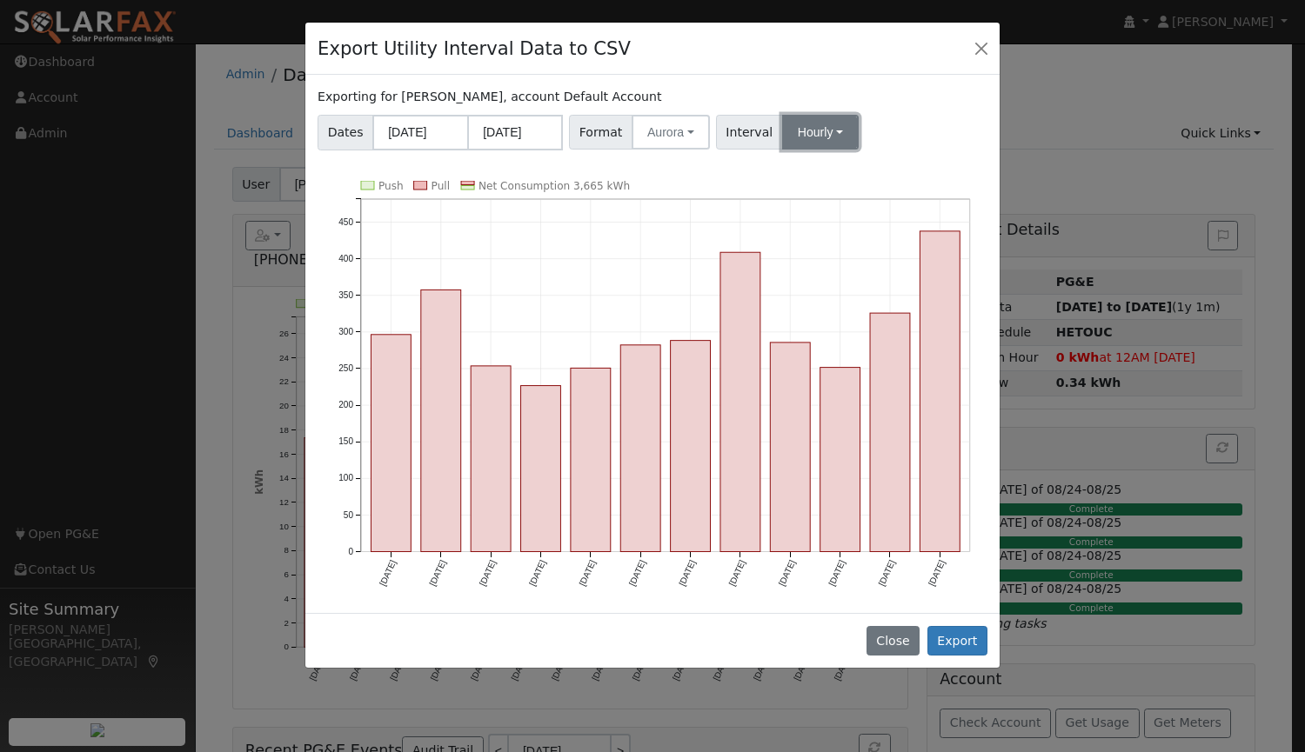
click at [789, 129] on button "Hourly" at bounding box center [820, 132] width 77 height 35
click at [791, 172] on link "15 Minute" at bounding box center [836, 170] width 121 height 24
click at [955, 640] on button "Export" at bounding box center [957, 641] width 60 height 30
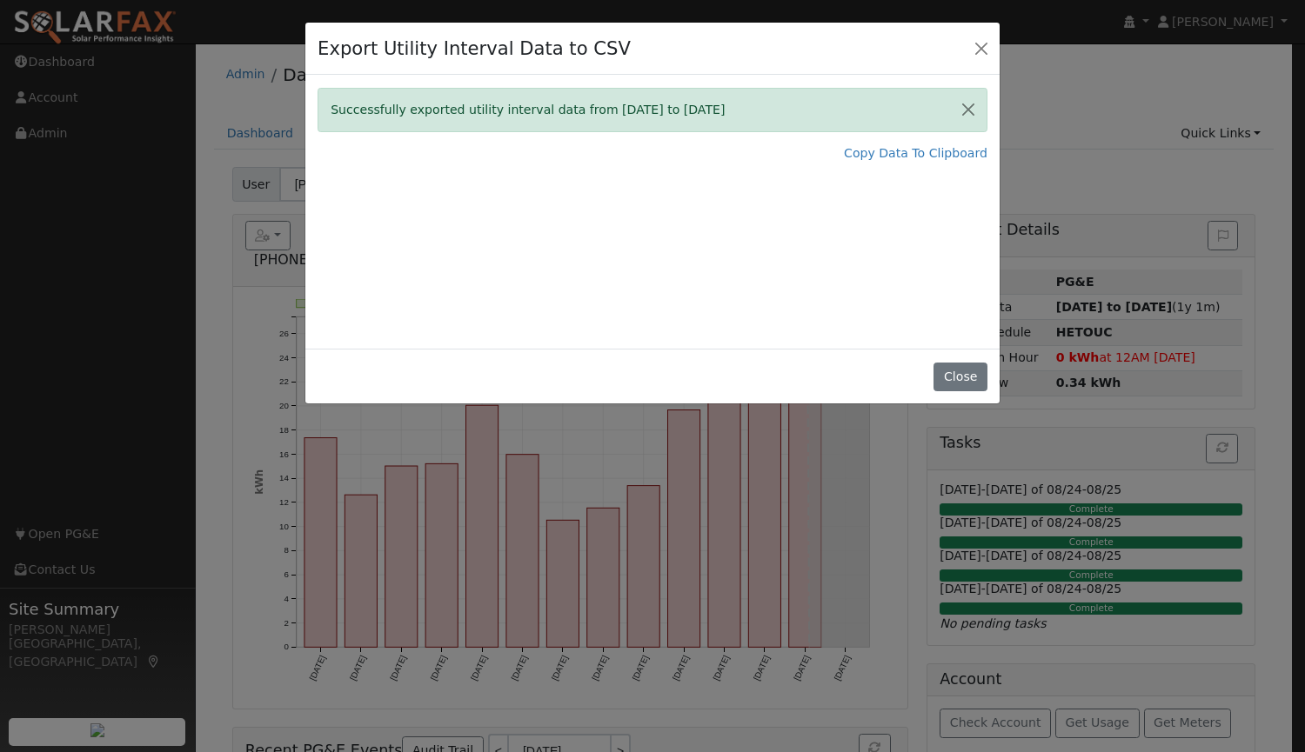
click at [755, 183] on div "Successfully exported utility interval data from 08/01/24 to 07/31/25 Copy Data…" at bounding box center [652, 212] width 694 height 274
click at [890, 153] on link "Copy Data To Clipboard" at bounding box center [916, 153] width 144 height 18
click at [981, 48] on button "Close" at bounding box center [981, 48] width 24 height 24
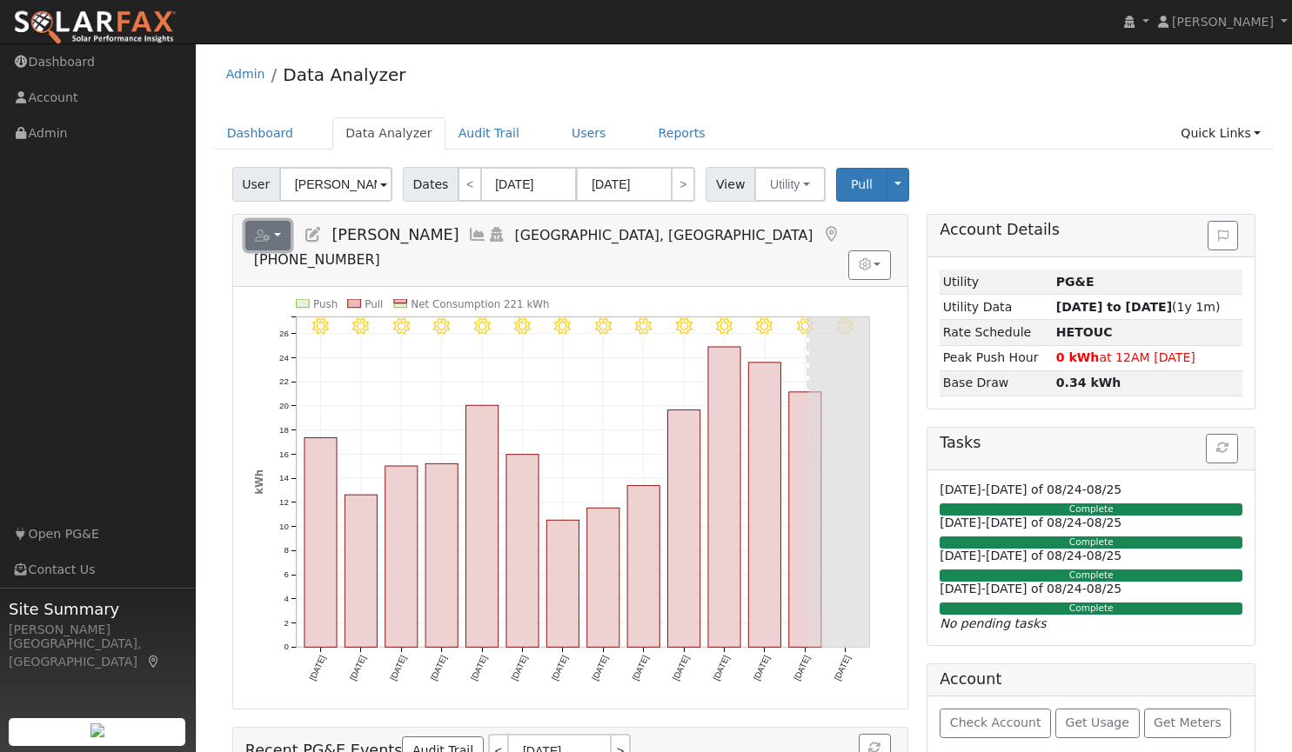
click at [280, 231] on button "button" at bounding box center [268, 236] width 46 height 30
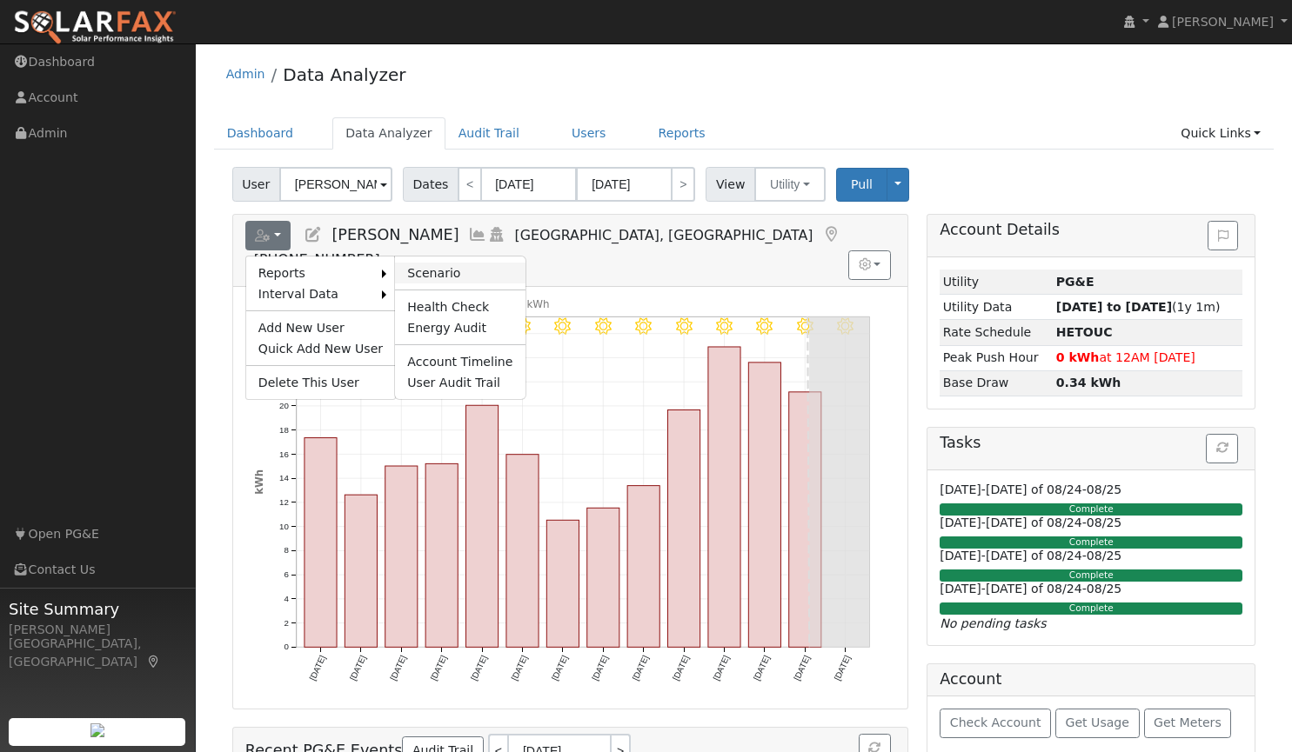
click at [417, 270] on link "Scenario" at bounding box center [460, 273] width 130 height 21
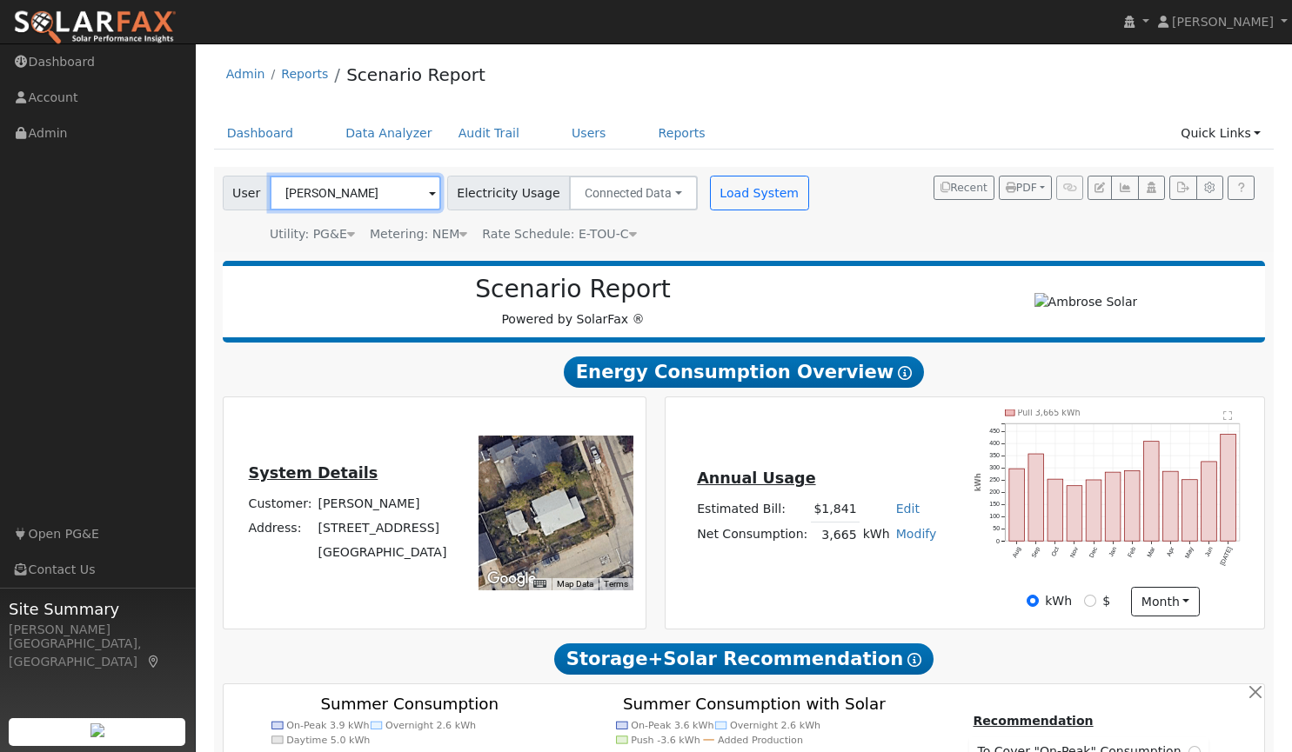
click at [372, 203] on input "[PERSON_NAME]" at bounding box center [355, 193] width 171 height 35
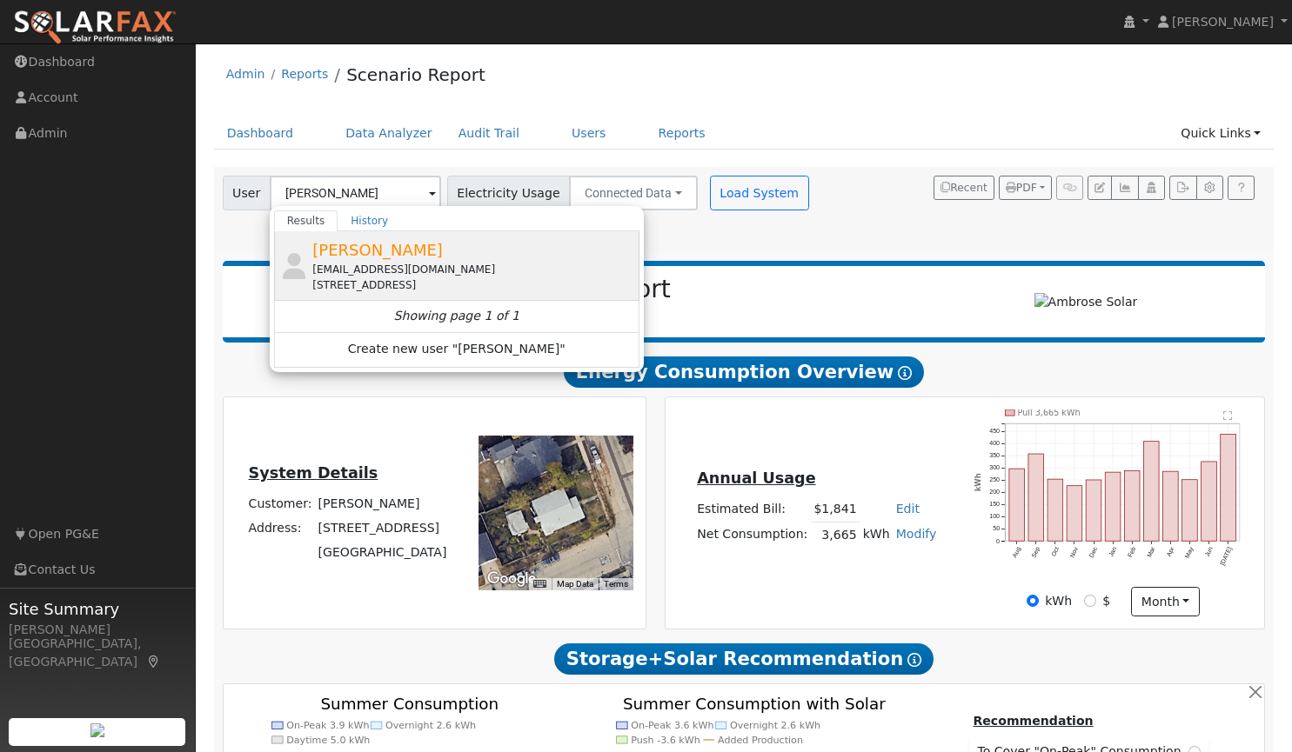
click at [367, 257] on span "Leslie Tully" at bounding box center [377, 250] width 130 height 18
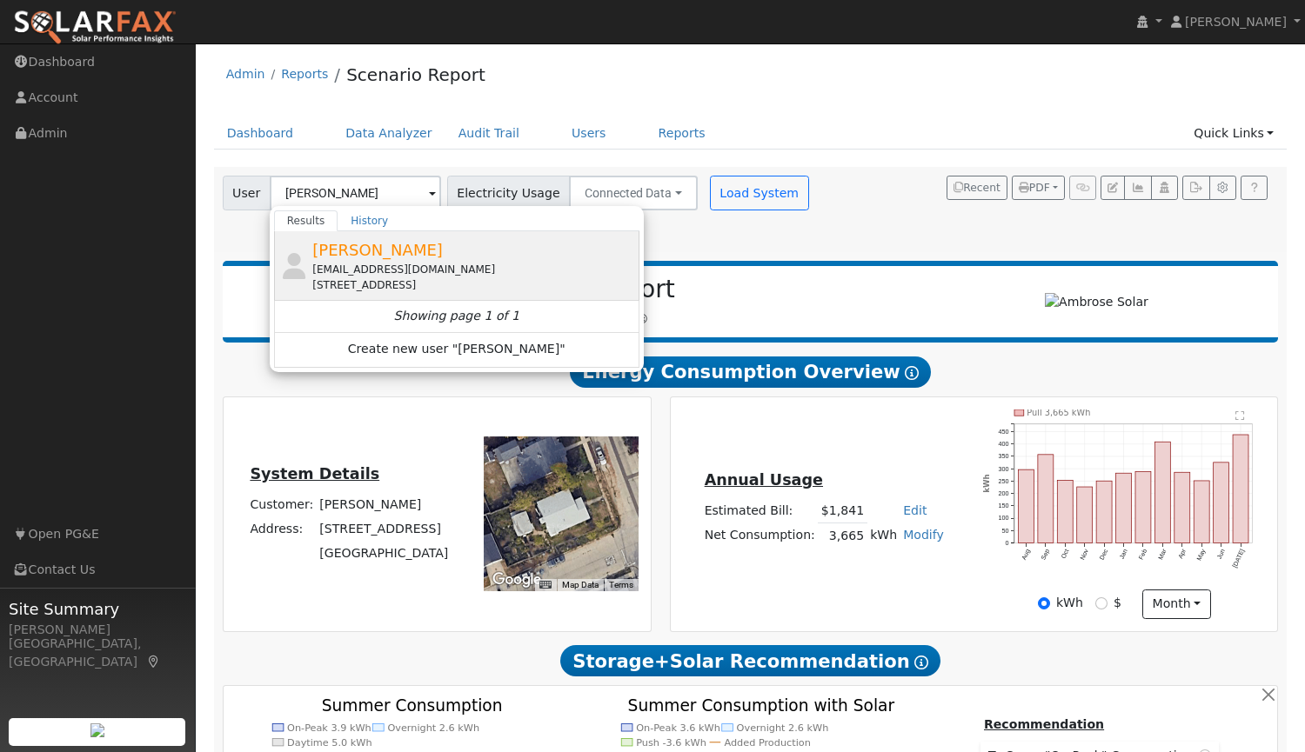
type input "Leslie Tully"
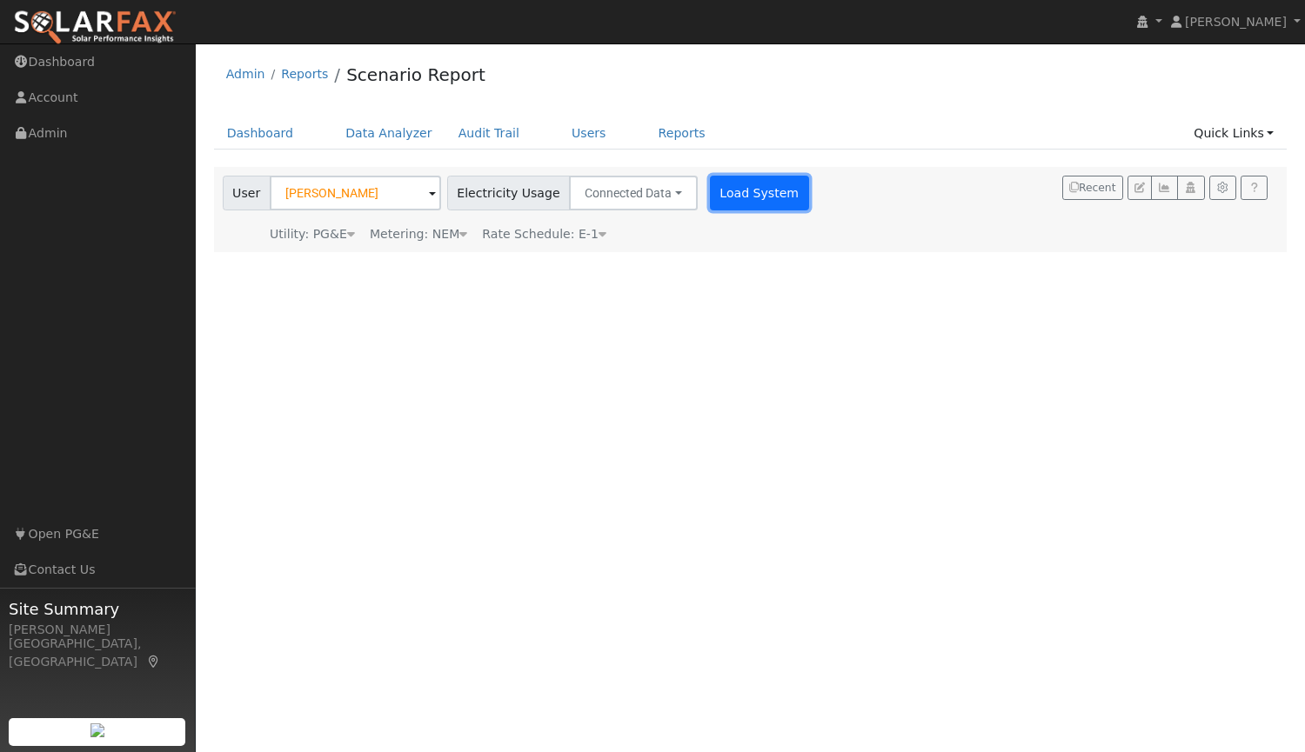
click at [738, 197] on button "Load System" at bounding box center [759, 193] width 99 height 35
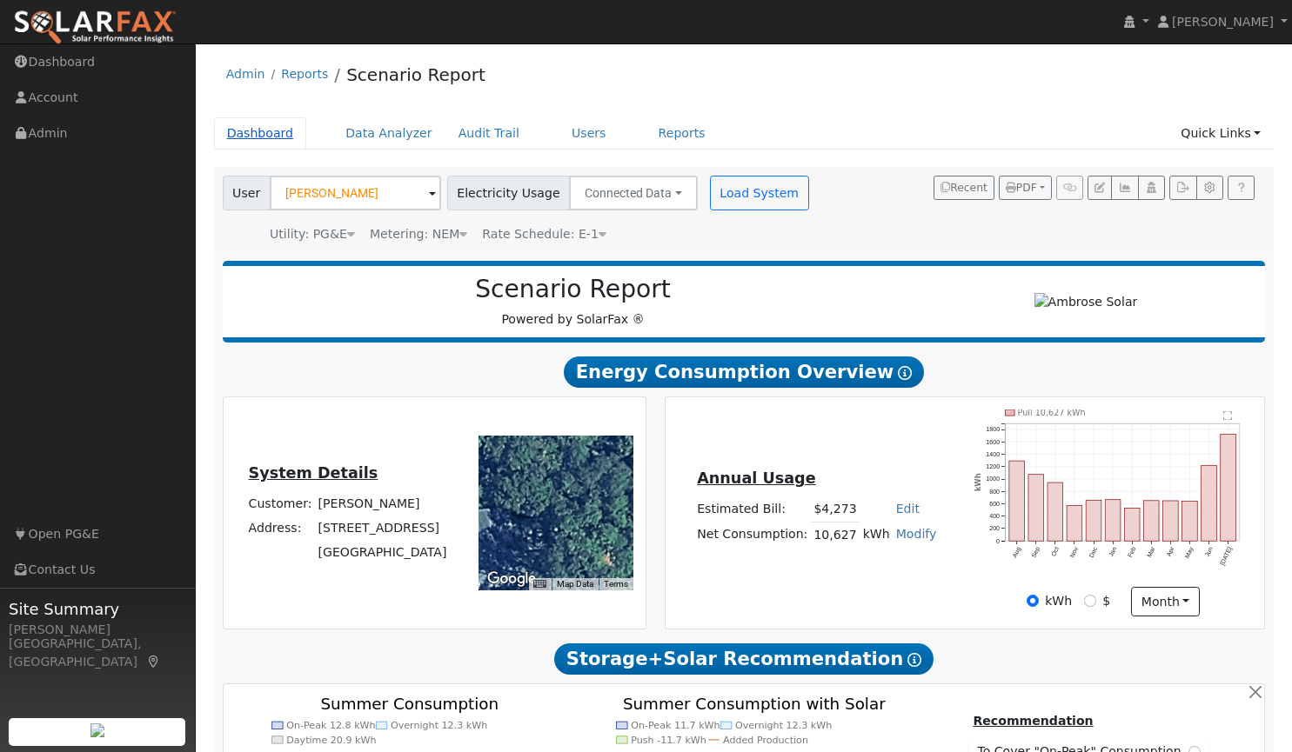
click at [252, 134] on link "Dashboard" at bounding box center [260, 133] width 93 height 32
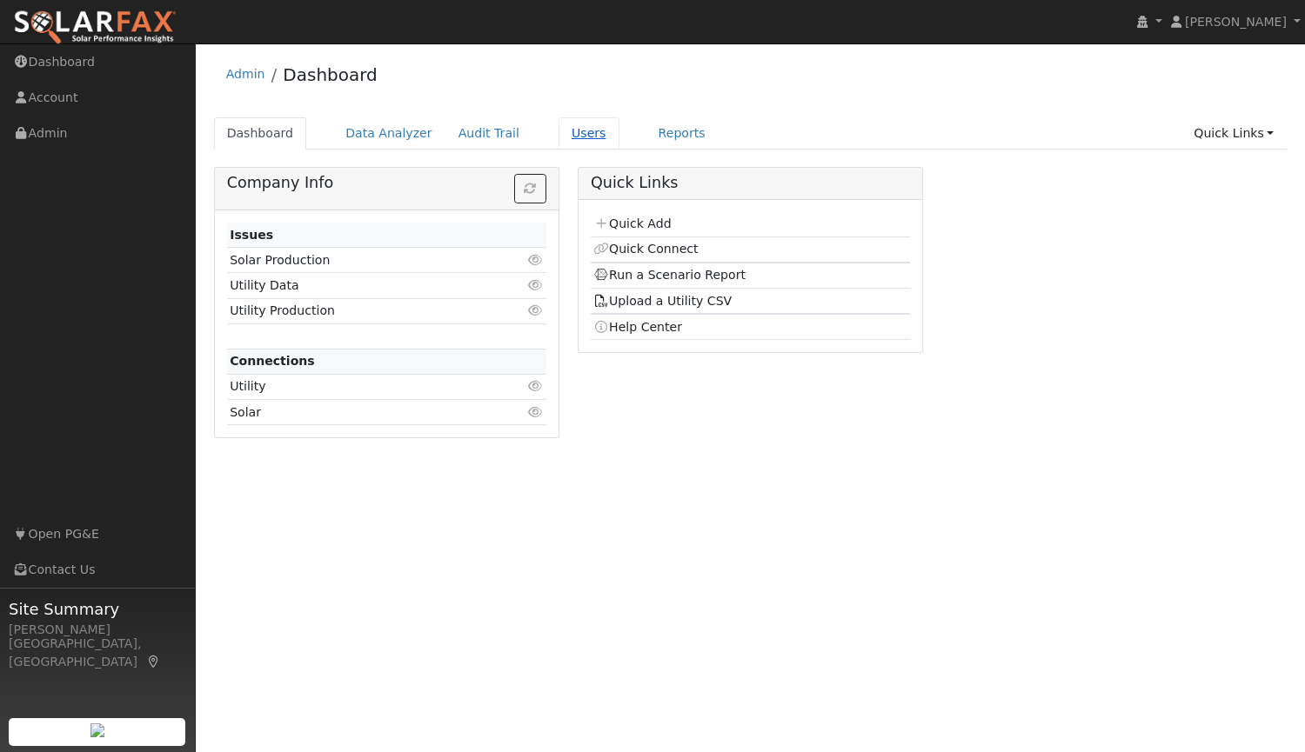
click at [558, 132] on link "Users" at bounding box center [588, 133] width 61 height 32
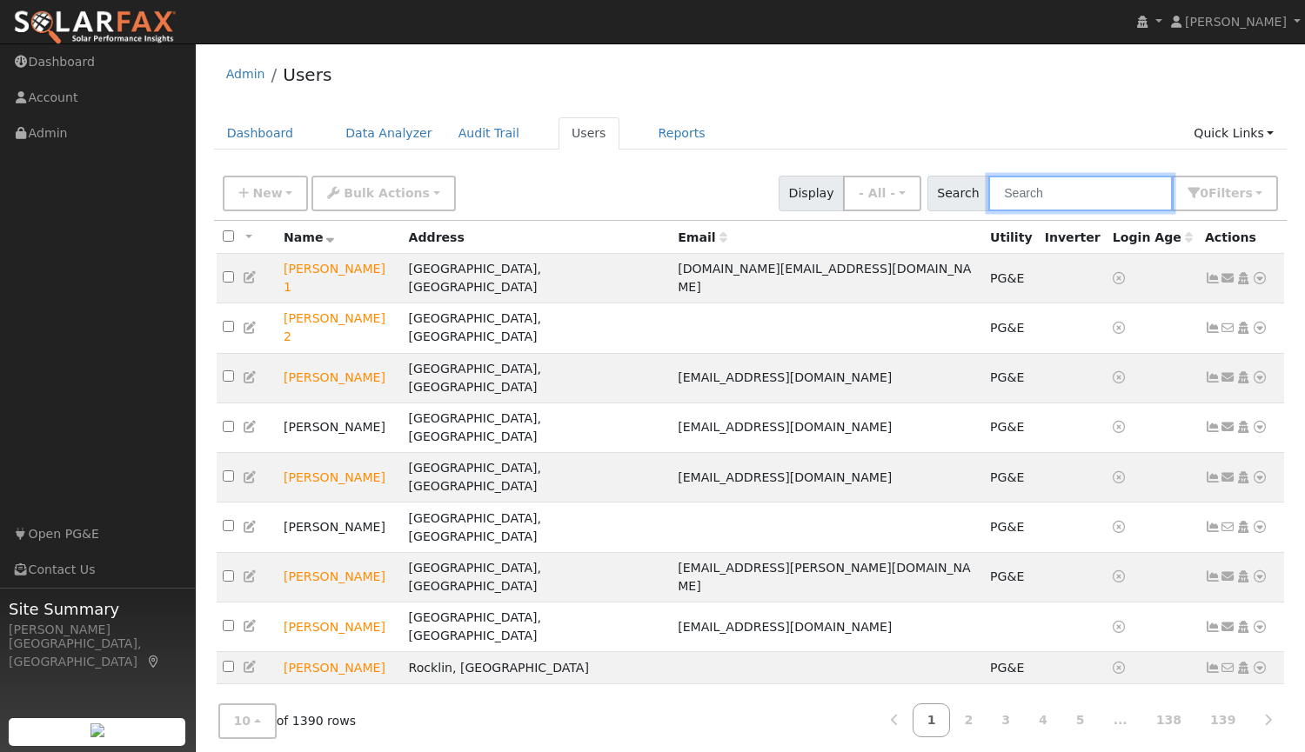
click at [1117, 186] on input "text" at bounding box center [1080, 194] width 184 height 36
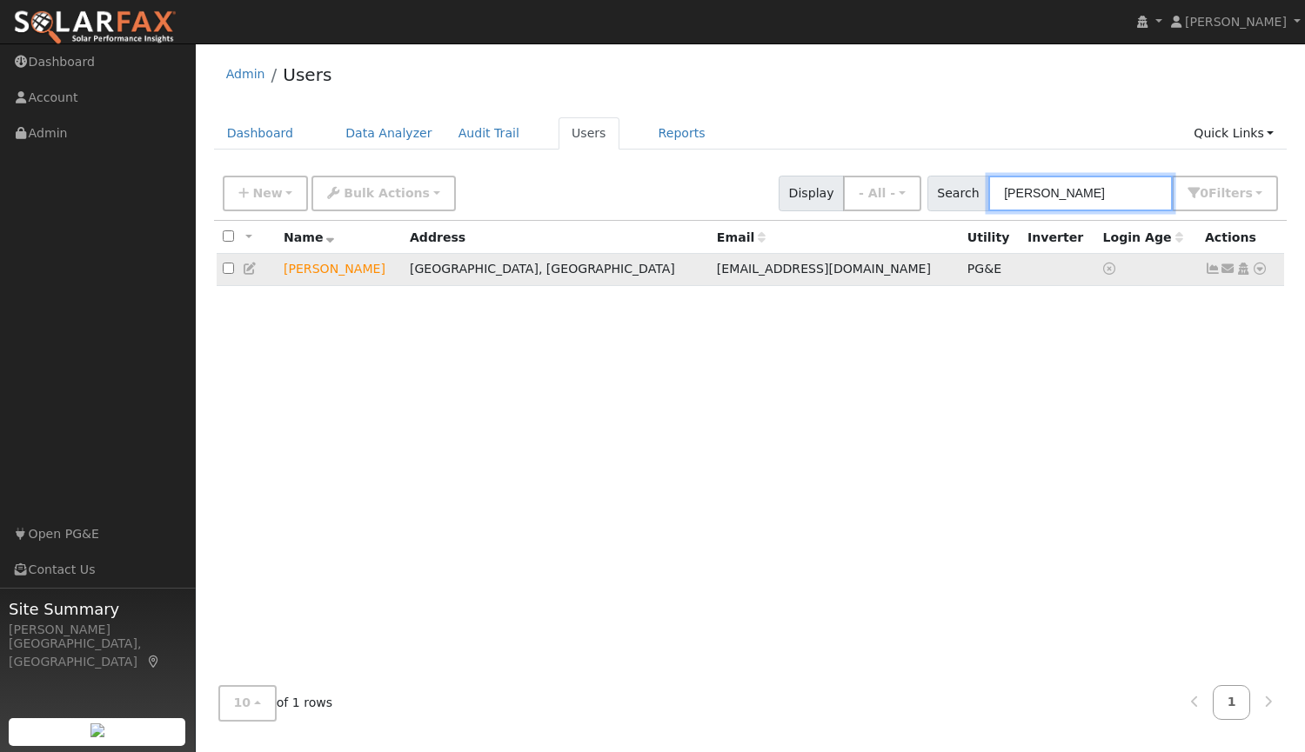
type input "[PERSON_NAME]"
click at [241, 271] on td at bounding box center [247, 270] width 61 height 32
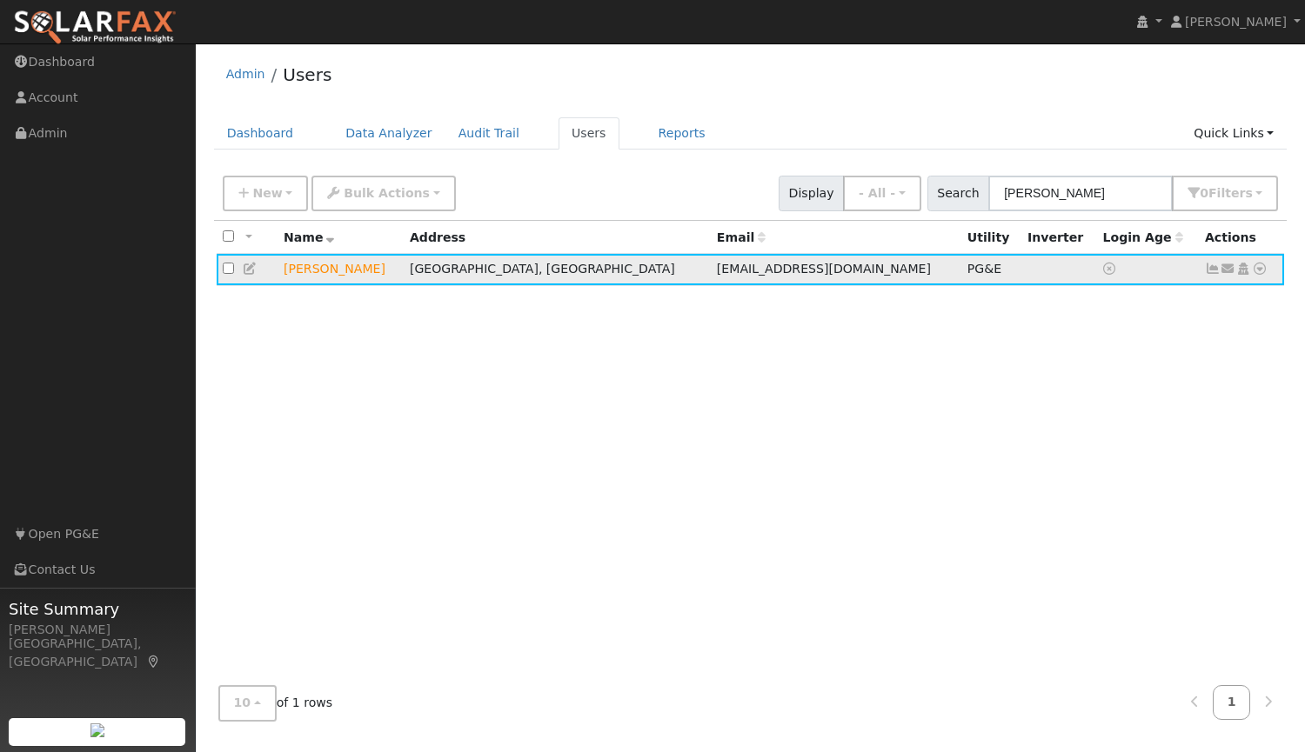
click at [253, 270] on icon at bounding box center [251, 269] width 16 height 12
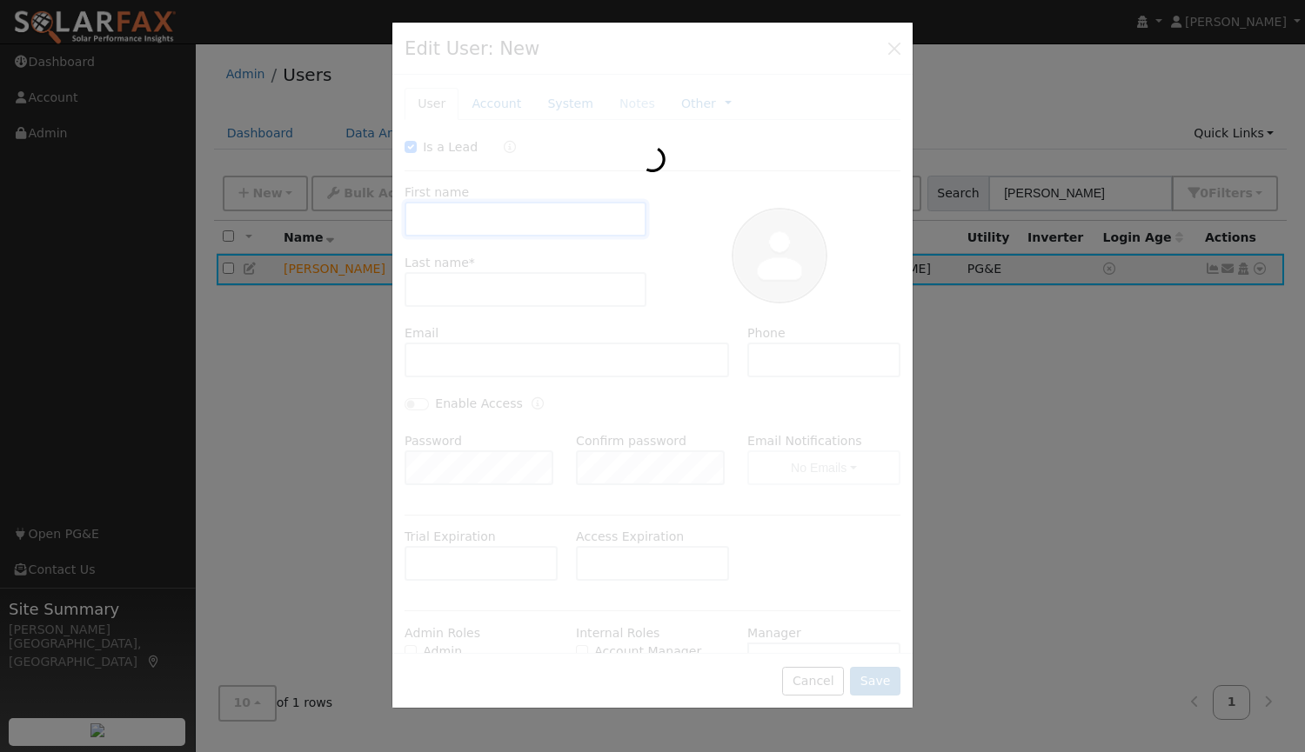
checkbox input "true"
type input "[PERSON_NAME]"
type input "[EMAIL_ADDRESS][DOMAIN_NAME]"
type input "[PHONE_NUMBER]"
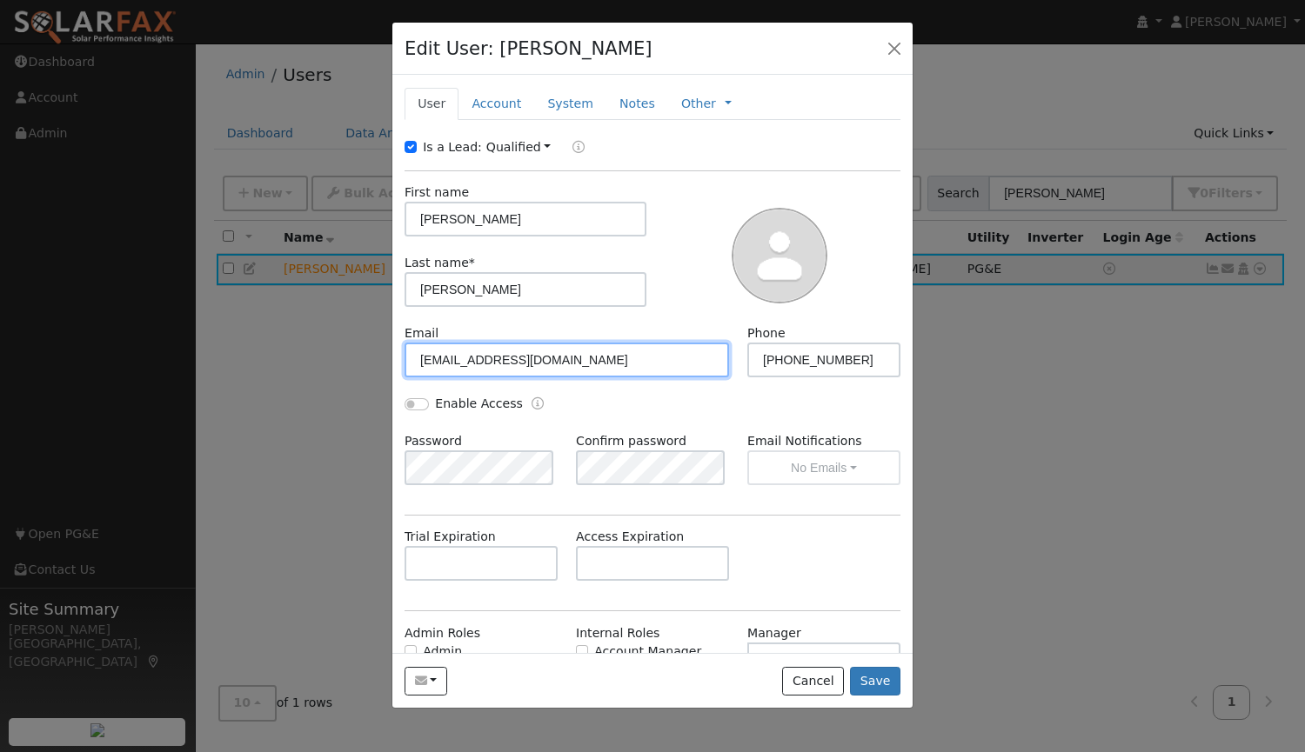
drag, startPoint x: 590, startPoint y: 357, endPoint x: 319, endPoint y: 336, distance: 271.4
click at [0, 0] on div "Edit User: [PERSON_NAME] Default Account Default Account [STREET_ADDRESS] Prima…" at bounding box center [0, 0] width 0 height 0
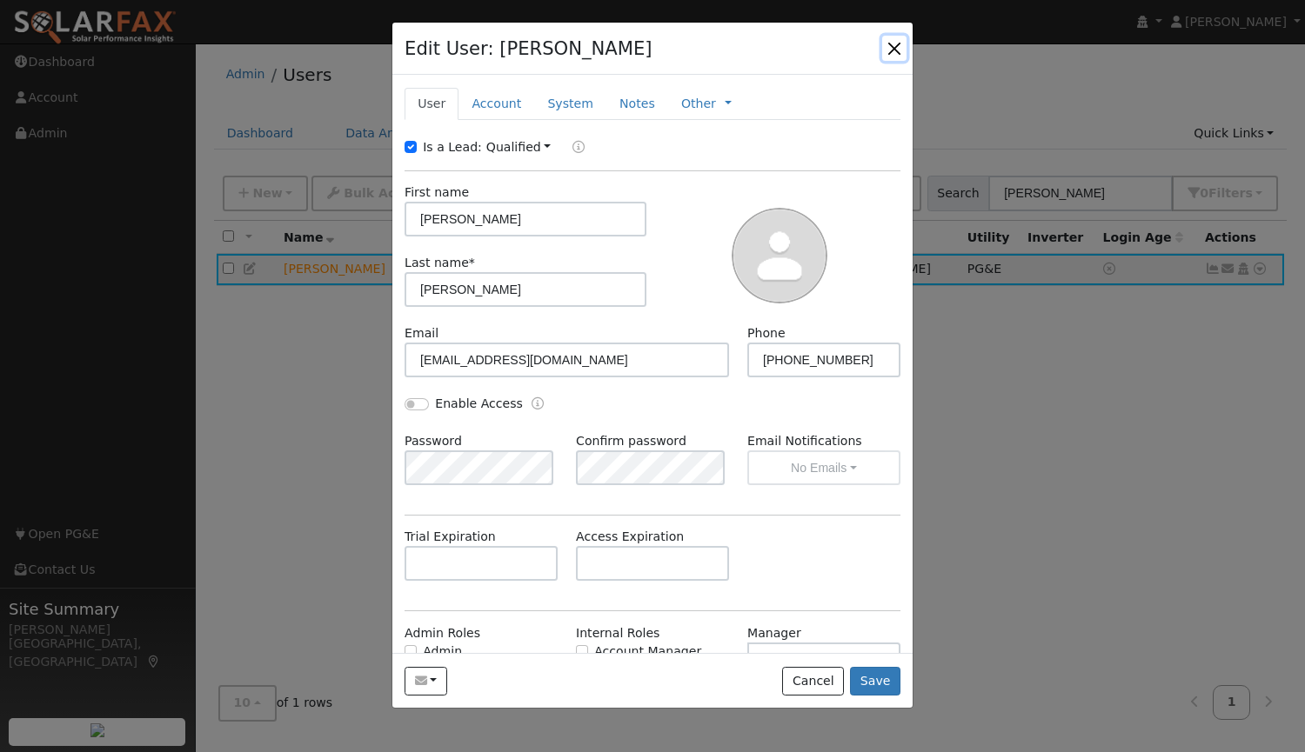
click at [889, 47] on button "button" at bounding box center [894, 48] width 24 height 24
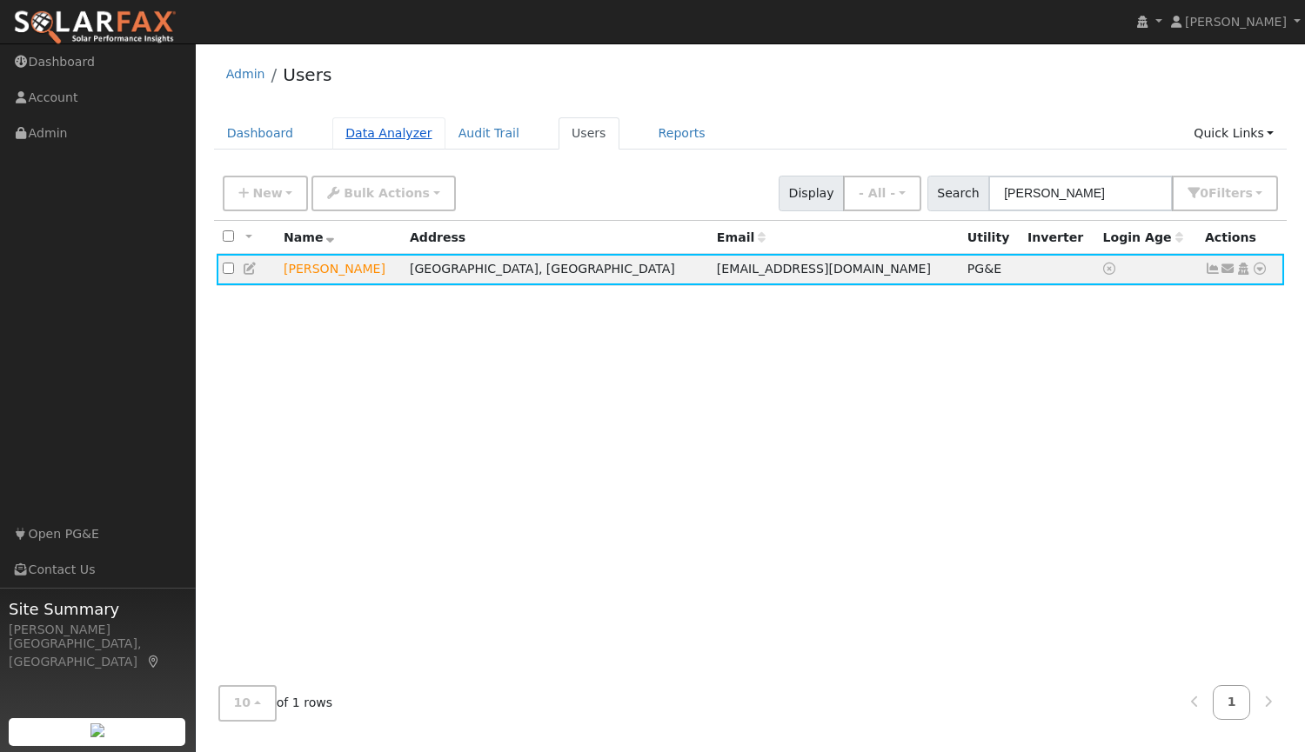
click at [358, 141] on link "Data Analyzer" at bounding box center [388, 133] width 113 height 32
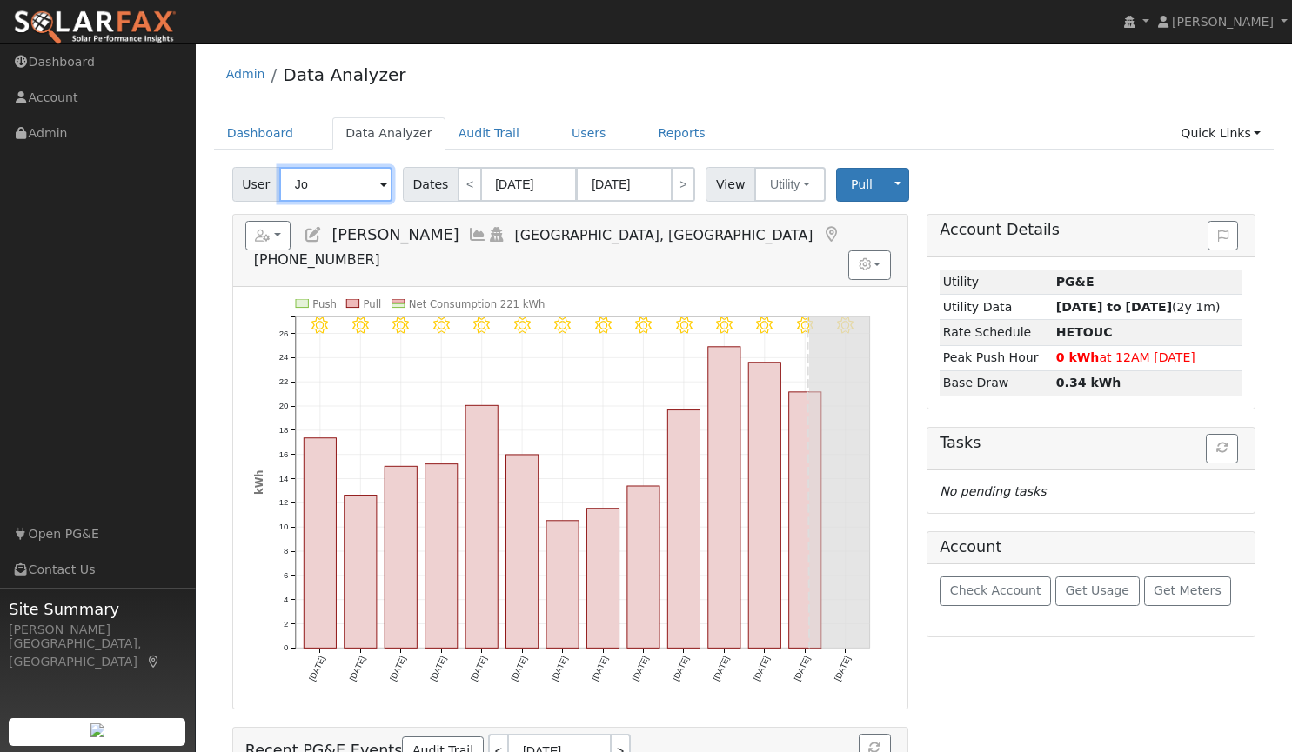
type input "J"
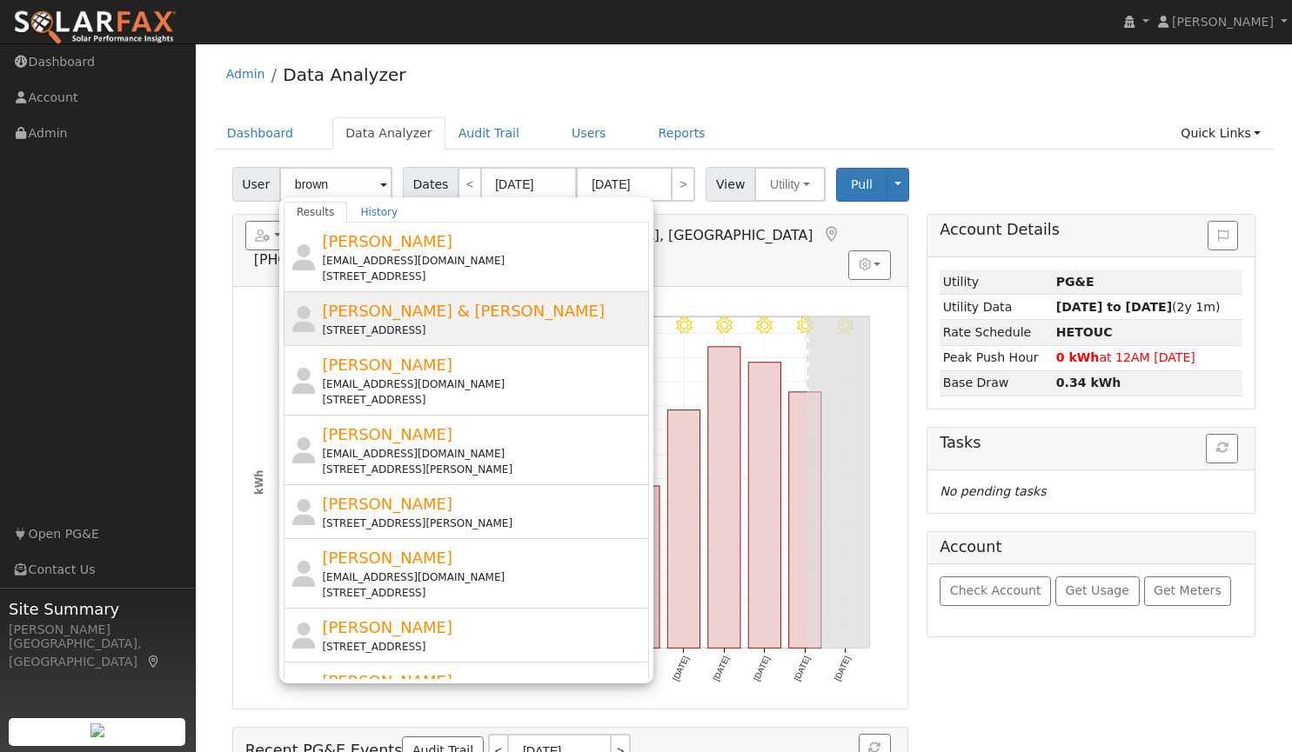
click at [417, 312] on span "[PERSON_NAME] & [PERSON_NAME]" at bounding box center [463, 311] width 283 height 18
type input "[PERSON_NAME] & [PERSON_NAME]"
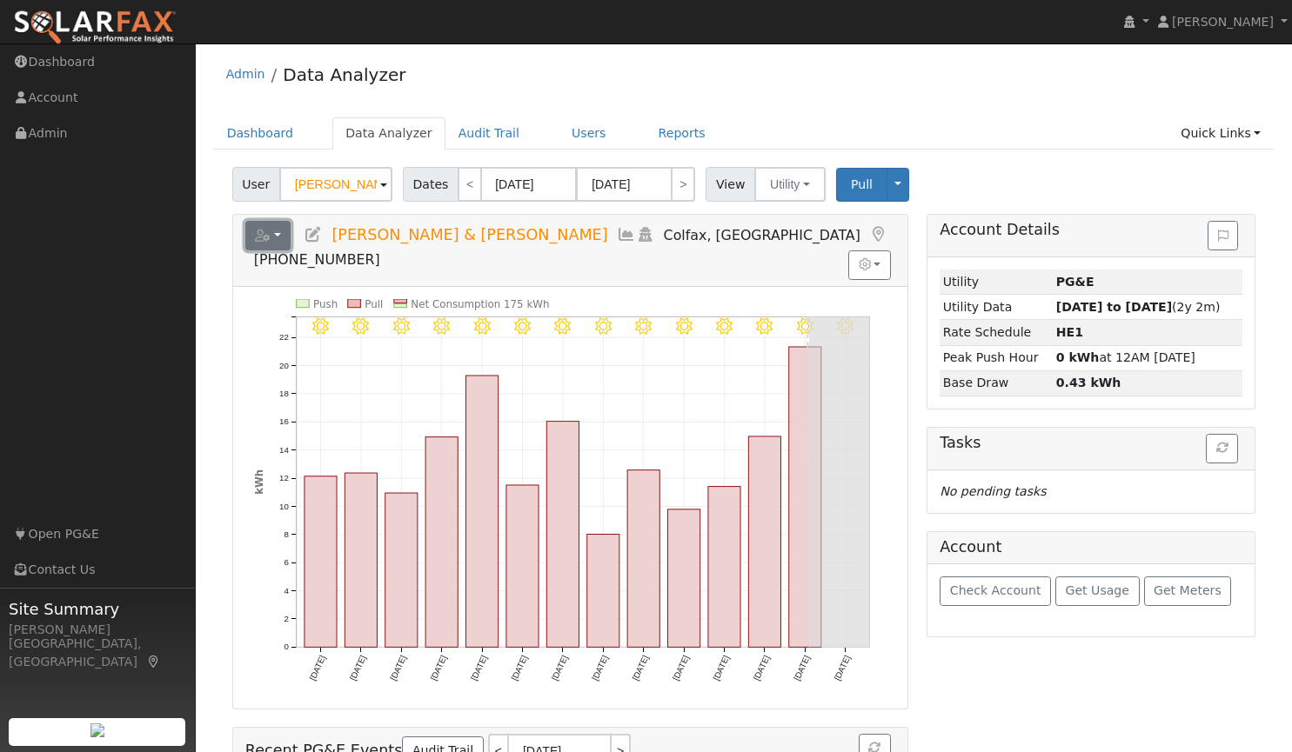
click at [275, 231] on button "button" at bounding box center [268, 236] width 46 height 30
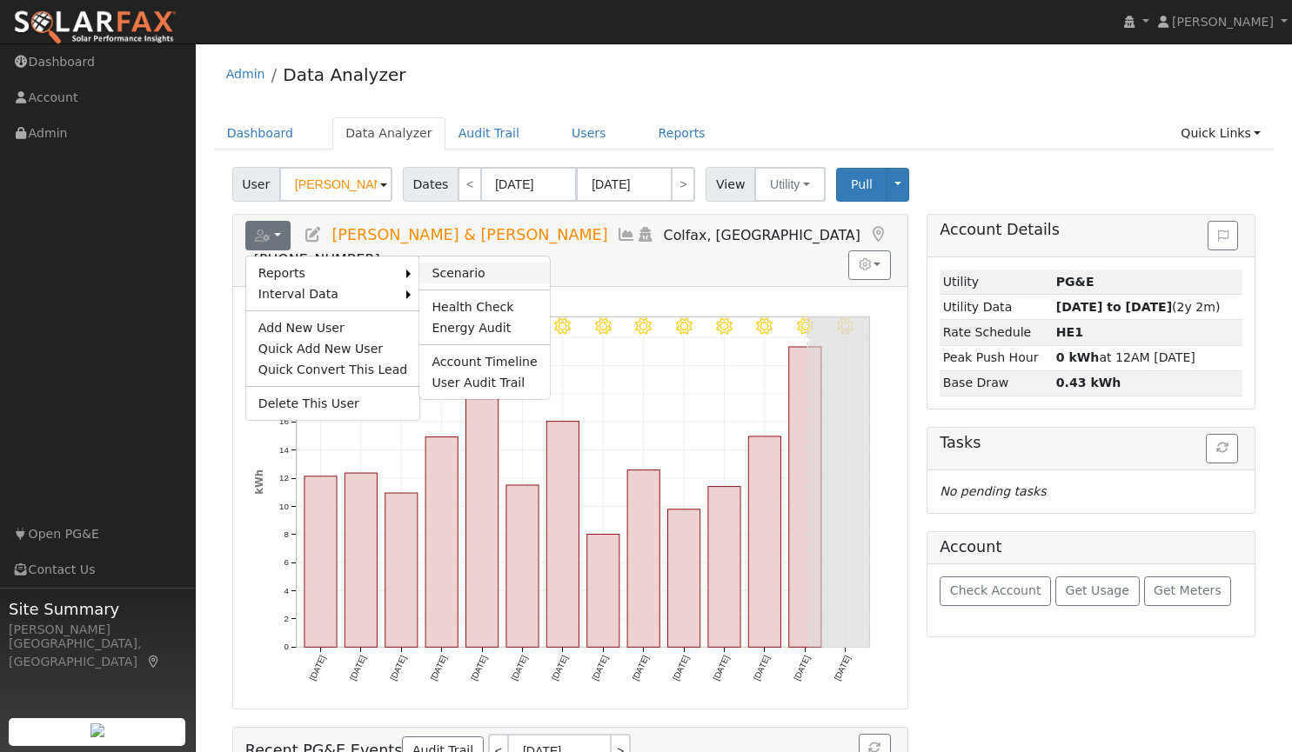
click at [455, 263] on link "Scenario" at bounding box center [484, 273] width 130 height 21
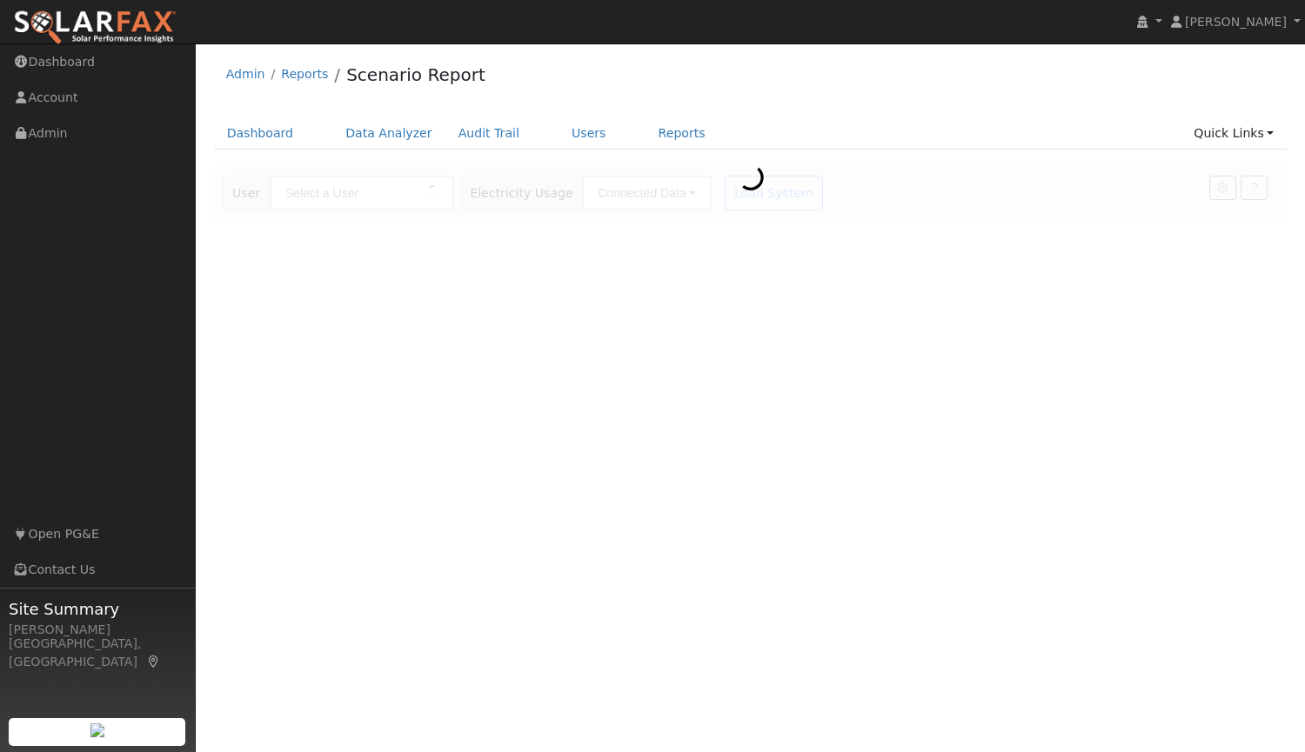
type input "[PERSON_NAME] & [PERSON_NAME]"
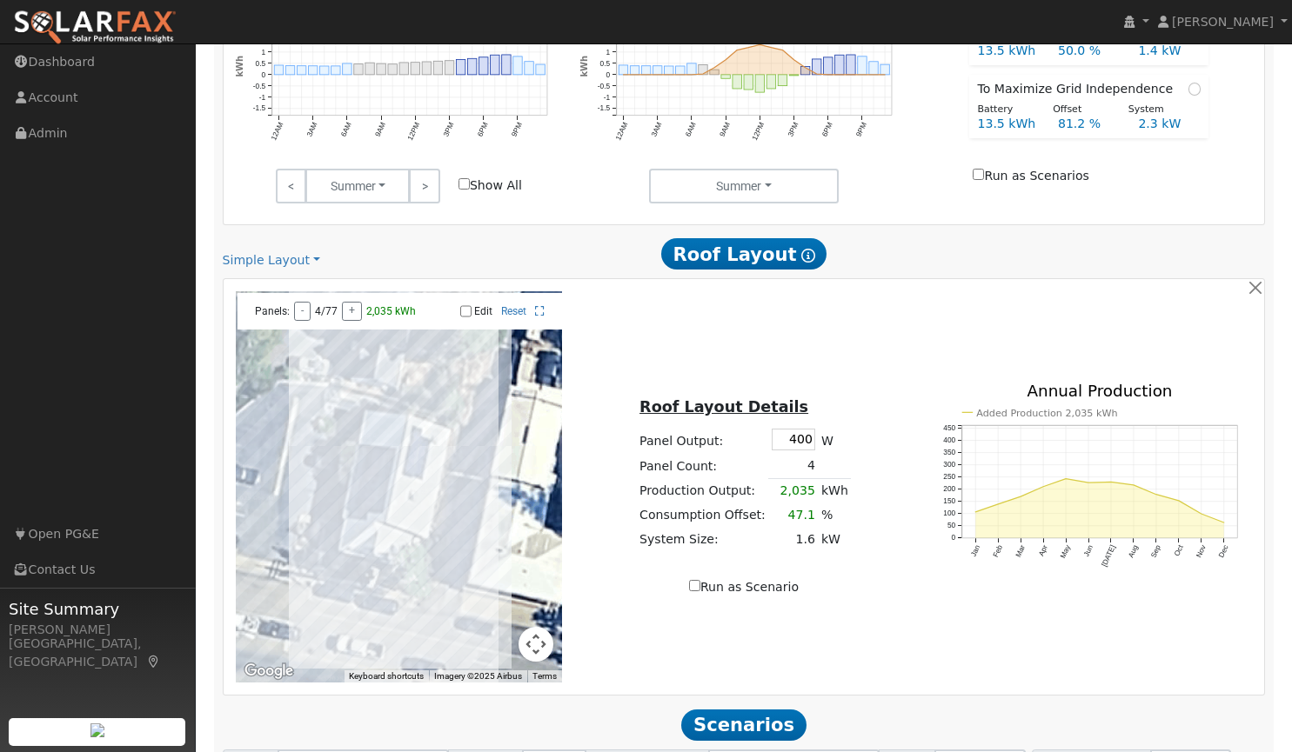
scroll to position [895, 0]
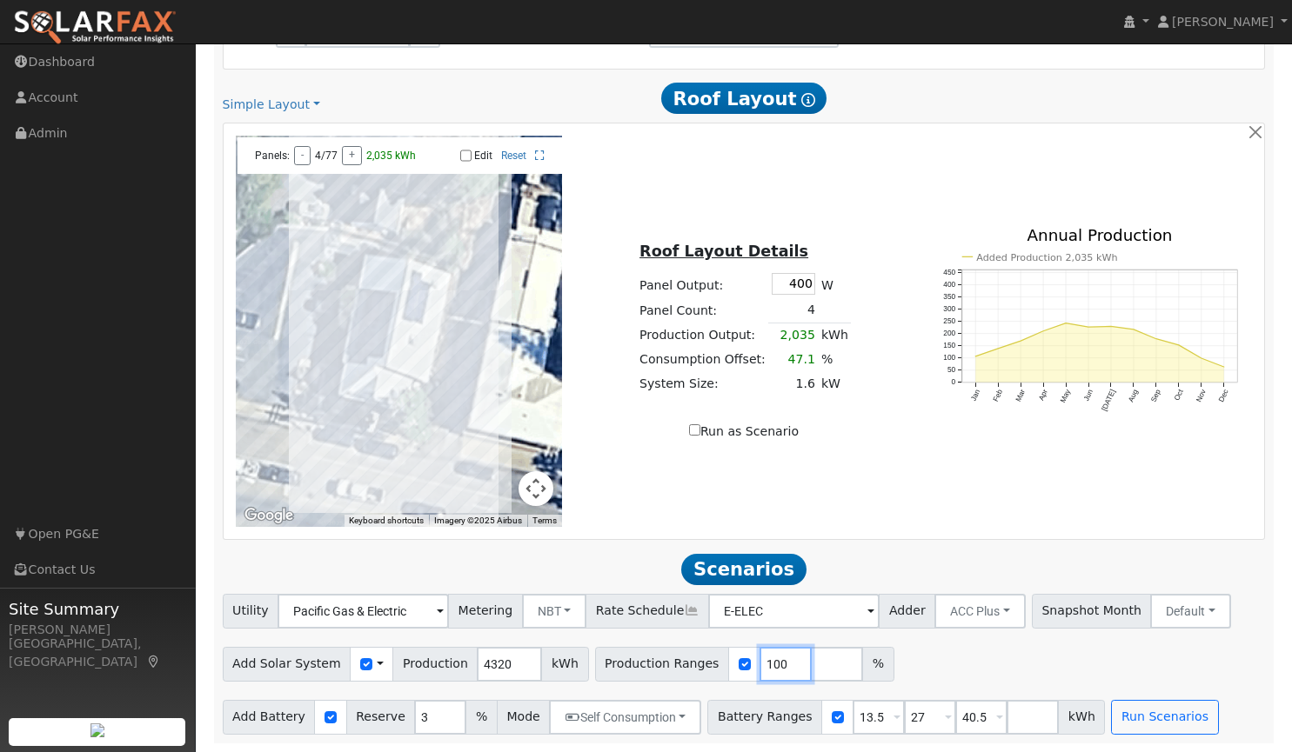
drag, startPoint x: 753, startPoint y: 665, endPoint x: 655, endPoint y: 685, distance: 100.1
click at [655, 685] on div "Utility Pacific Gas & Electric Metering NBT NEM NBT Rate Schedule E-ELEC Adder …" at bounding box center [743, 664] width 1061 height 141
type input "142"
click at [1113, 718] on button "Run Scenarios" at bounding box center [1164, 717] width 107 height 35
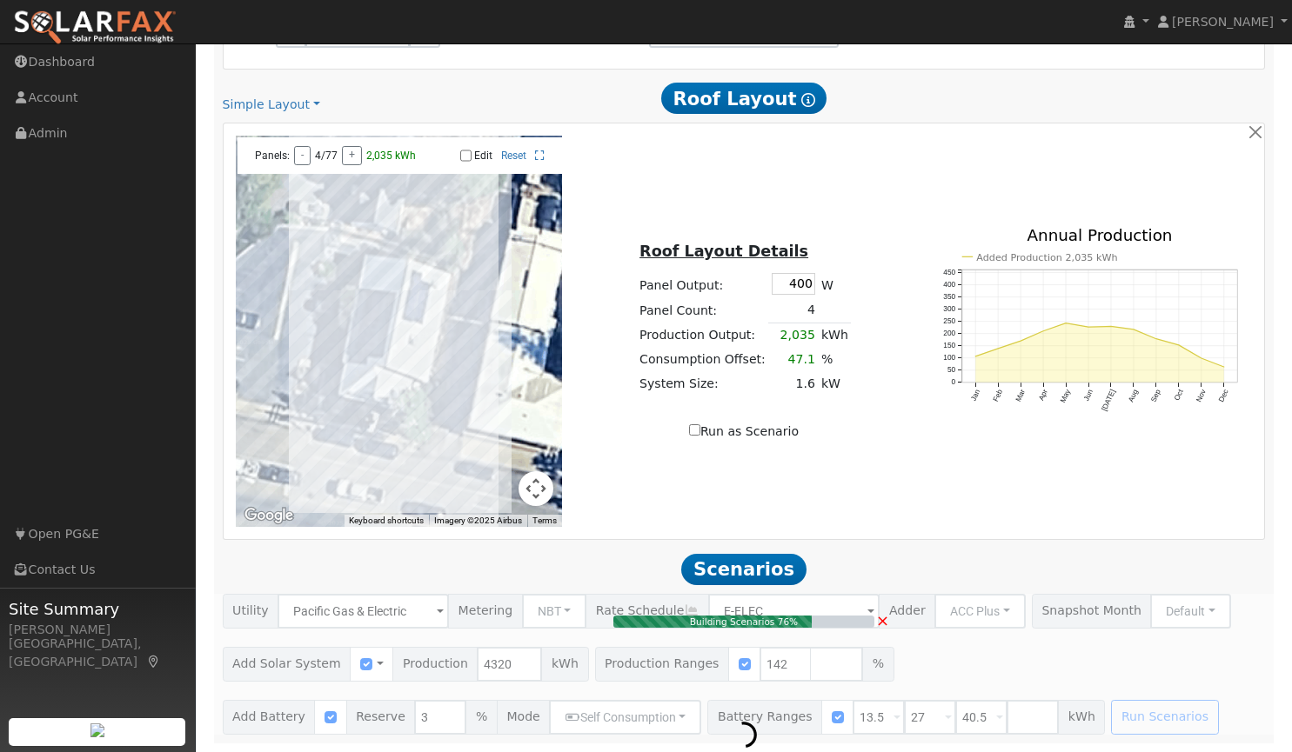
type input "4.1"
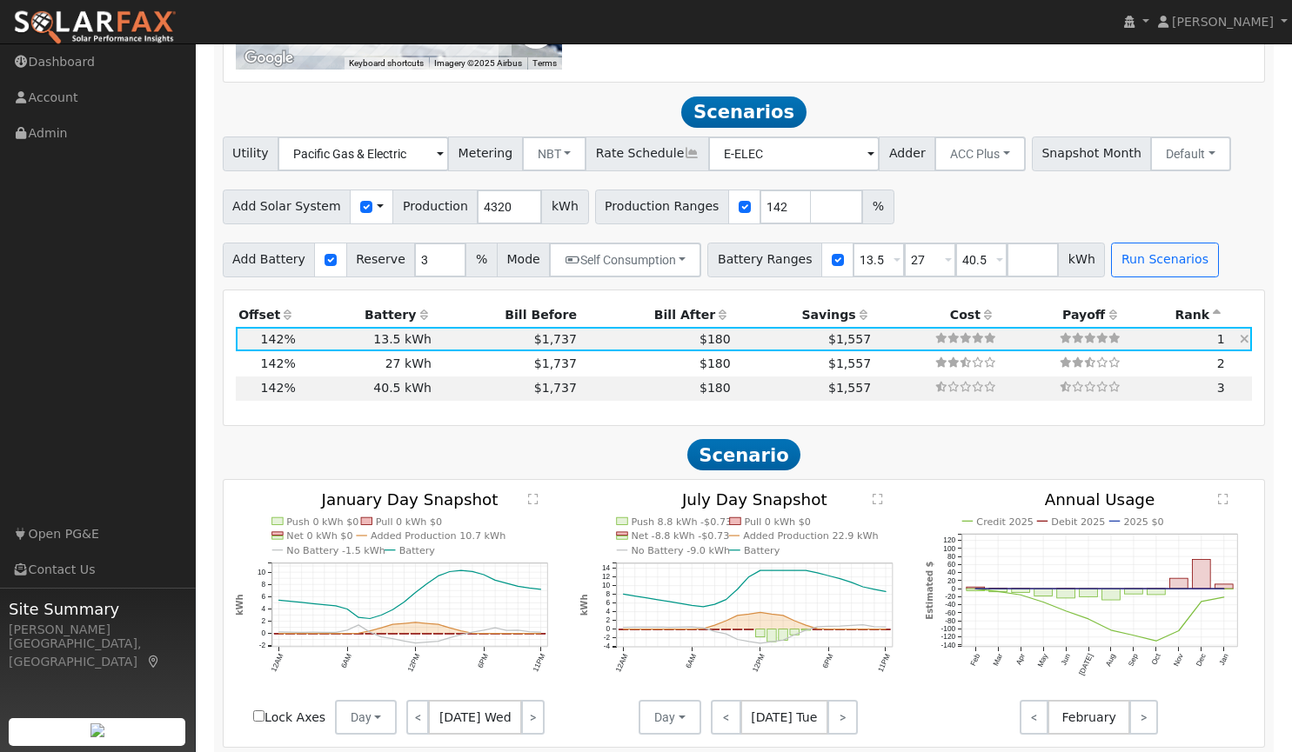
scroll to position [1347, 0]
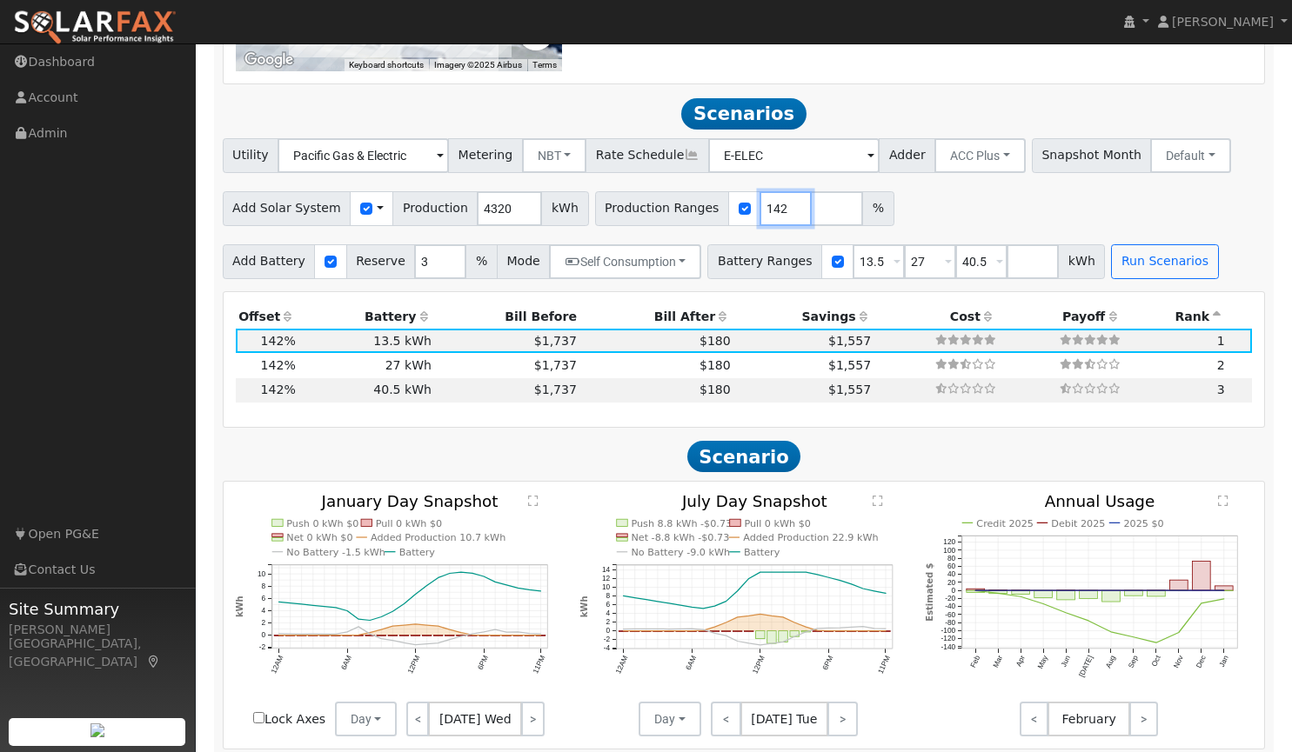
drag, startPoint x: 753, startPoint y: 211, endPoint x: 671, endPoint y: 200, distance: 82.5
click at [671, 200] on div "Production Ranges 142 %" at bounding box center [744, 208] width 299 height 35
type input "130"
click at [979, 191] on div "Add Solar System Use CSV Data Production 4320 kWh Production Ranges 130 %" at bounding box center [743, 205] width 1049 height 41
click at [1122, 253] on button "Run Scenarios" at bounding box center [1164, 261] width 107 height 35
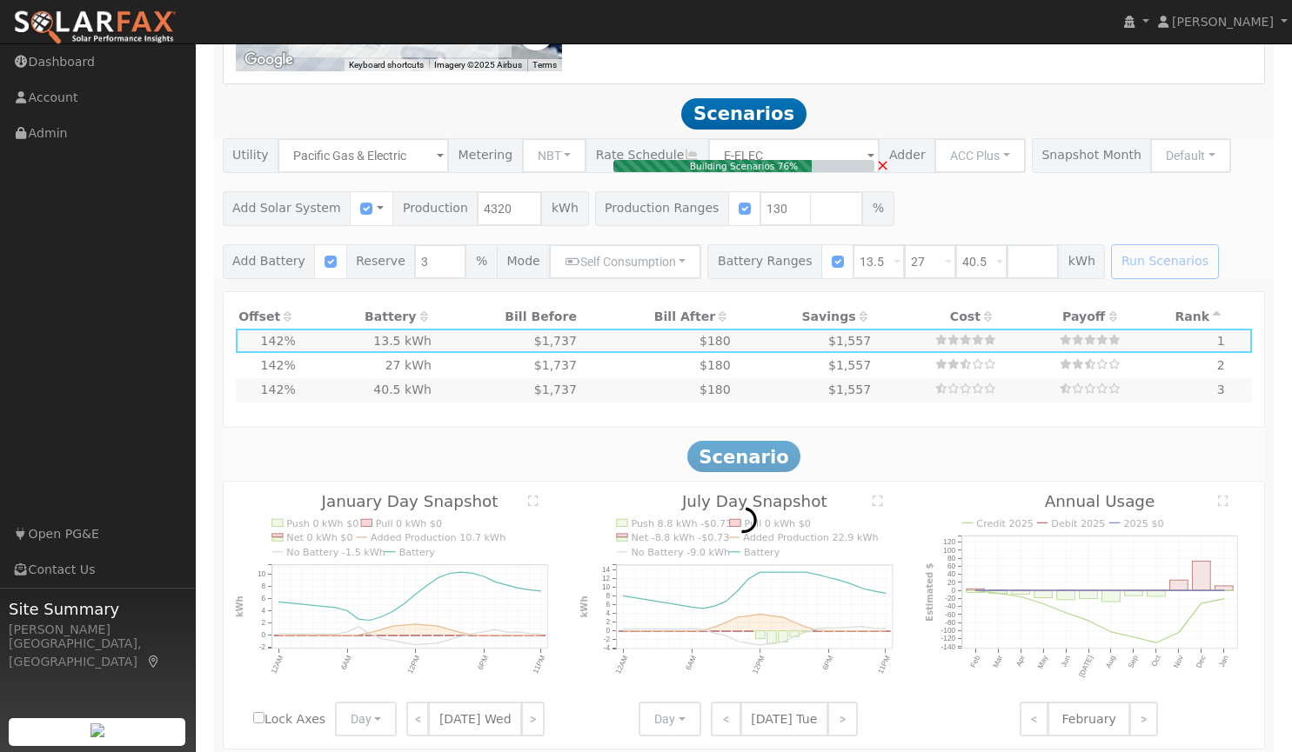
type input "3.7"
type input "$13,104"
type input "$8,791"
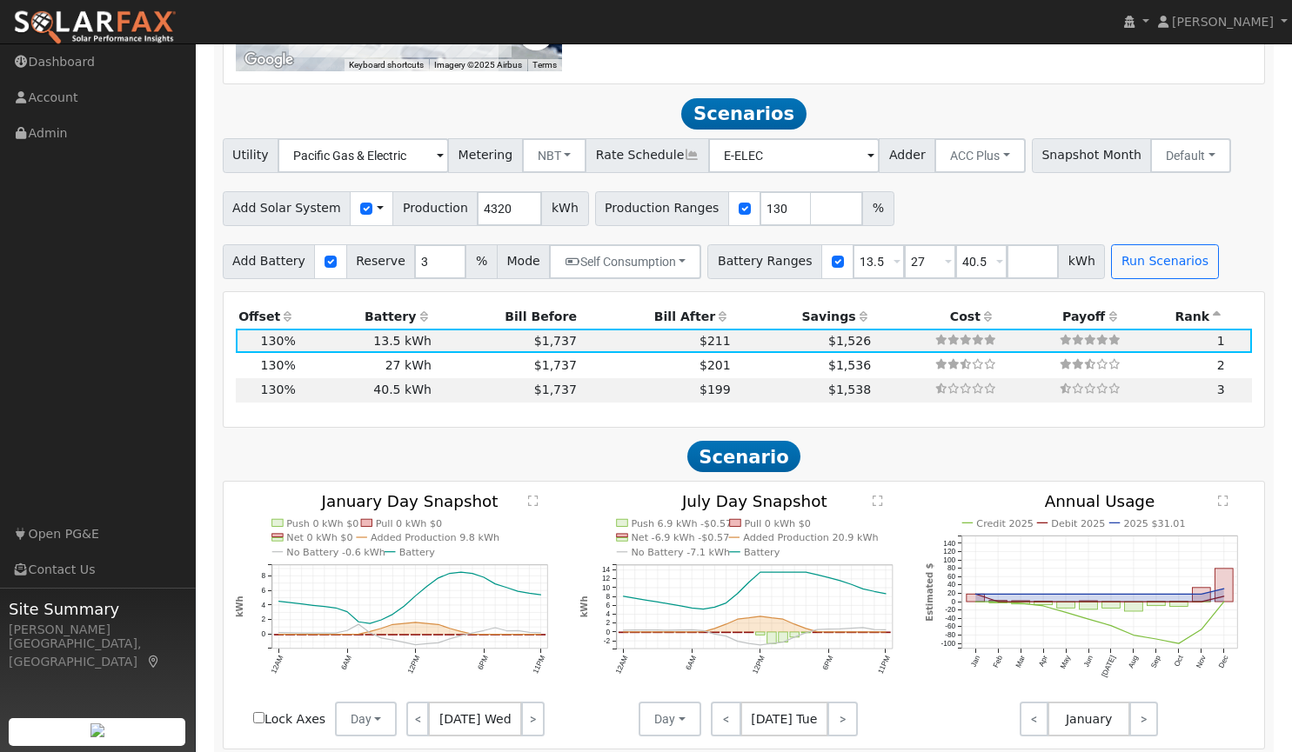
scroll to position [1395, 0]
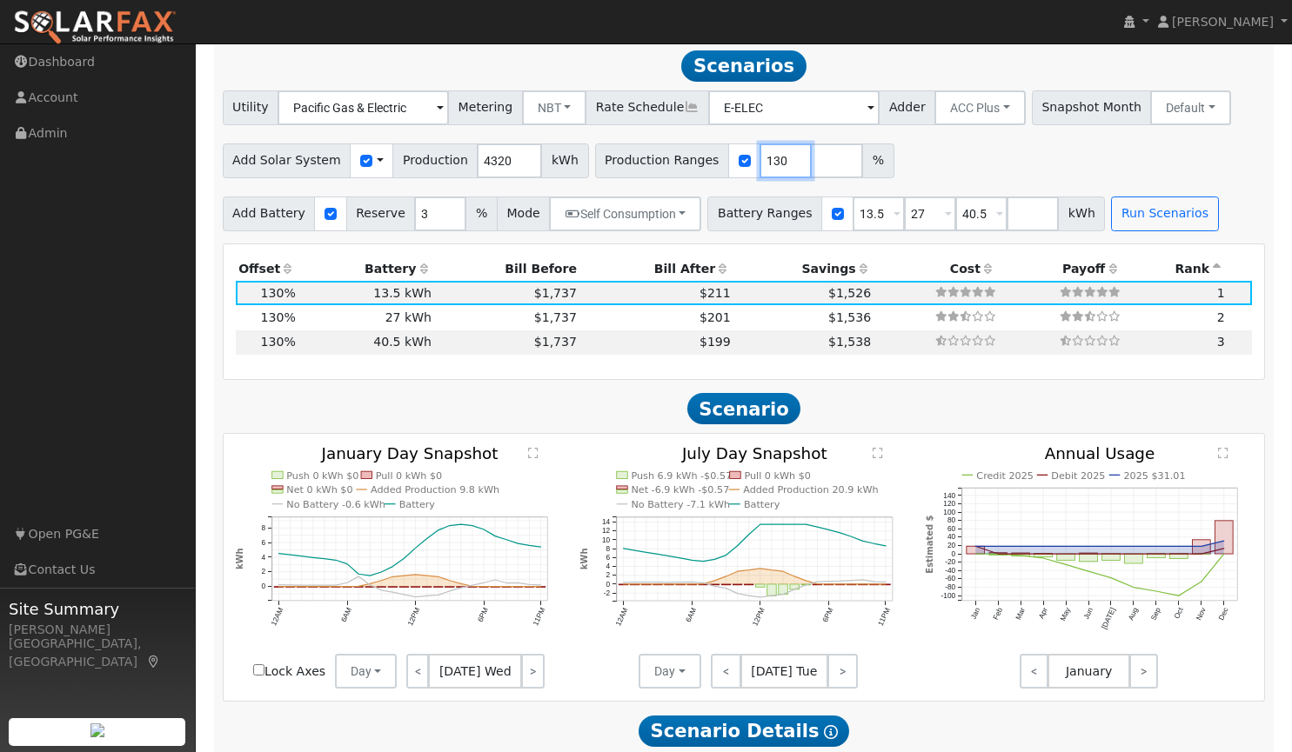
drag, startPoint x: 753, startPoint y: 164, endPoint x: 619, endPoint y: 179, distance: 134.9
click at [619, 178] on div "Production Ranges 130 %" at bounding box center [744, 161] width 299 height 35
type input "135"
click at [980, 146] on div "Add Solar System Use CSV Data Production 4320 kWh Production Ranges 135 %" at bounding box center [743, 157] width 1049 height 41
click at [1131, 208] on button "Run Scenarios" at bounding box center [1164, 214] width 107 height 35
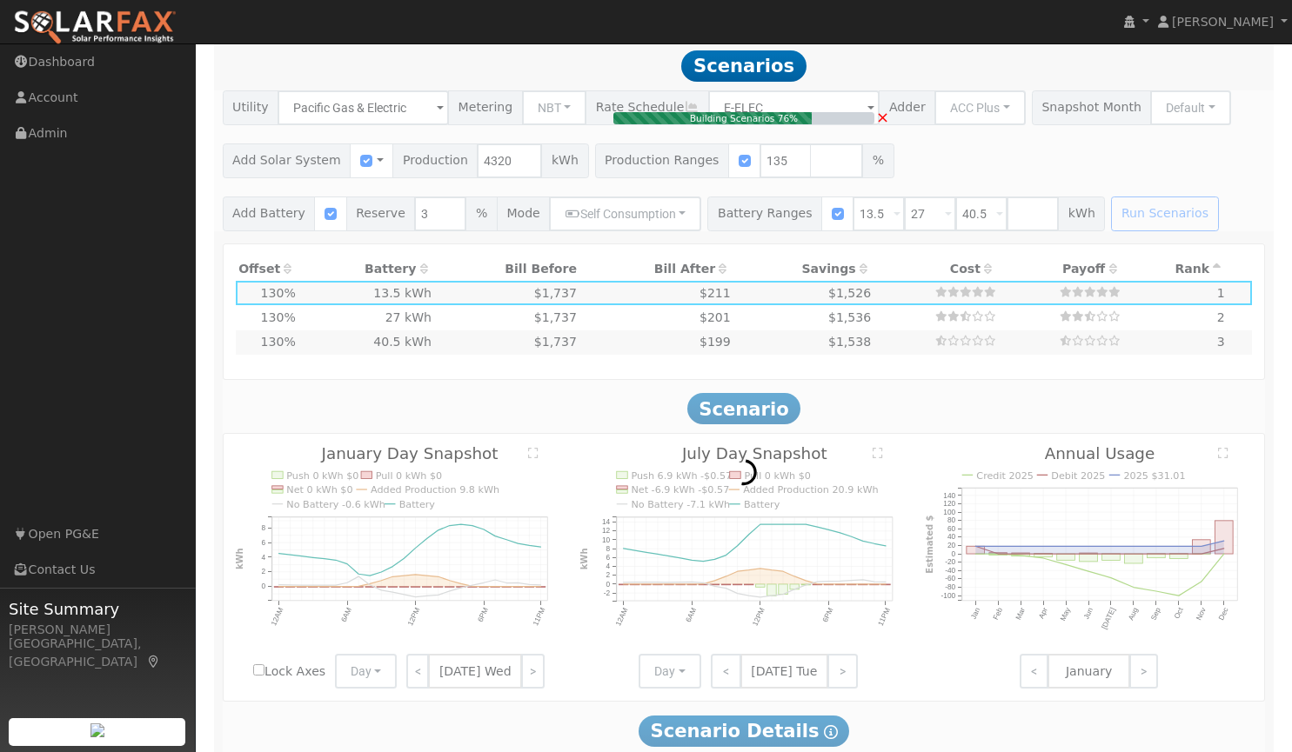
type input "3.9"
type input "$13,608"
type input "$8,942"
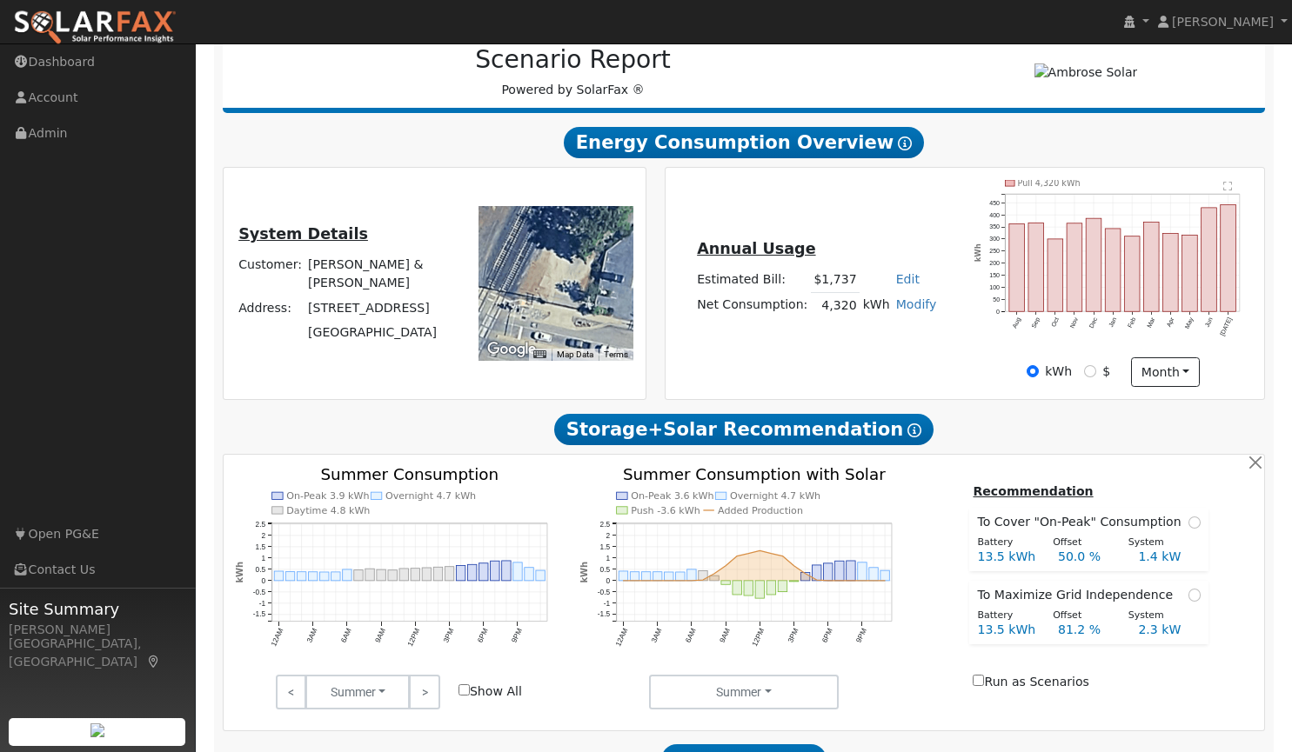
scroll to position [224, 0]
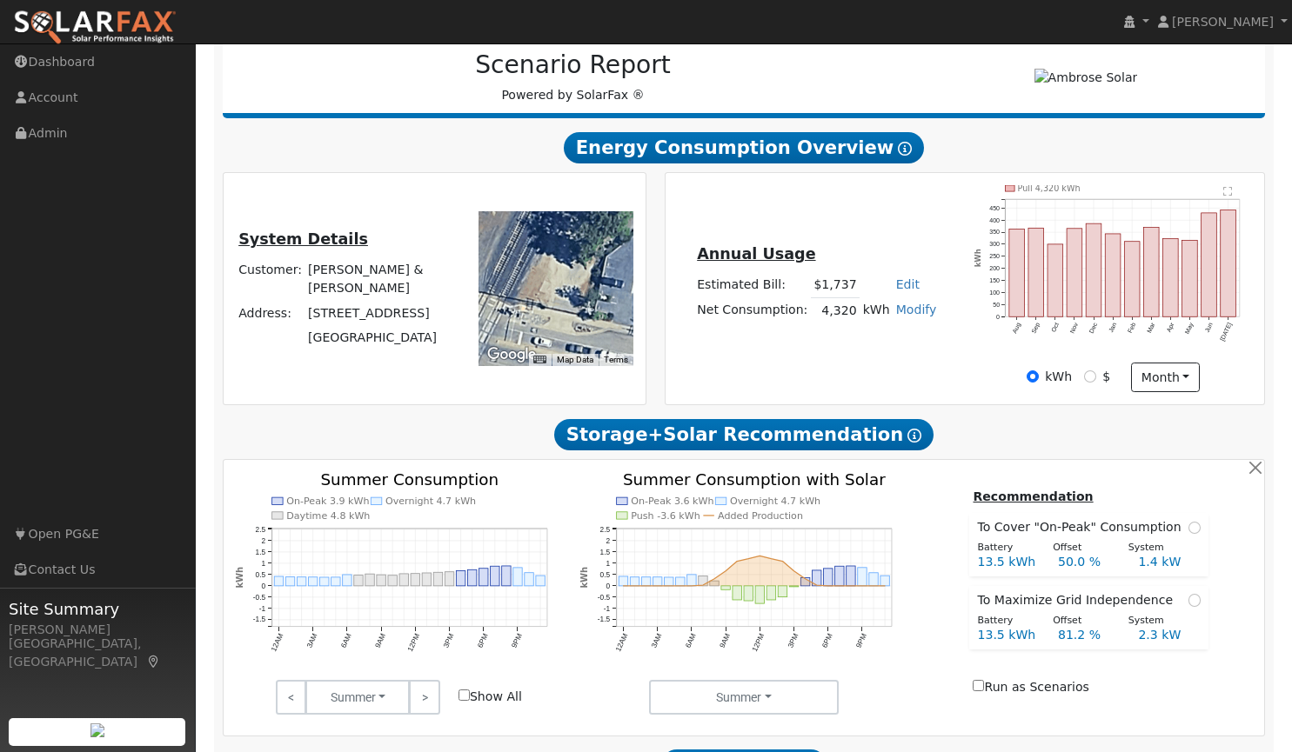
click at [440, 159] on h2 "Energy Consumption Overview Show Help" at bounding box center [744, 147] width 1043 height 32
